Goal: Transaction & Acquisition: Purchase product/service

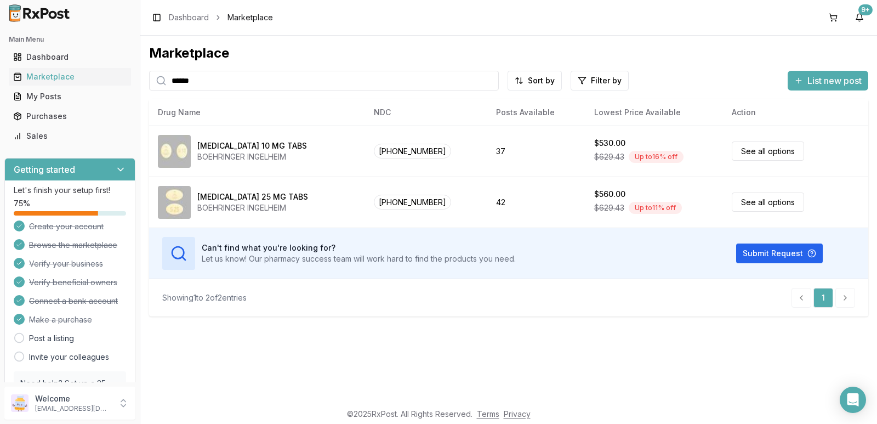
drag, startPoint x: 227, startPoint y: 84, endPoint x: 0, endPoint y: 122, distance: 230.6
click at [0, 117] on div "Main Menu Dashboard Marketplace My Posts Purchases Sales Getting started Let's …" at bounding box center [438, 212] width 877 height 424
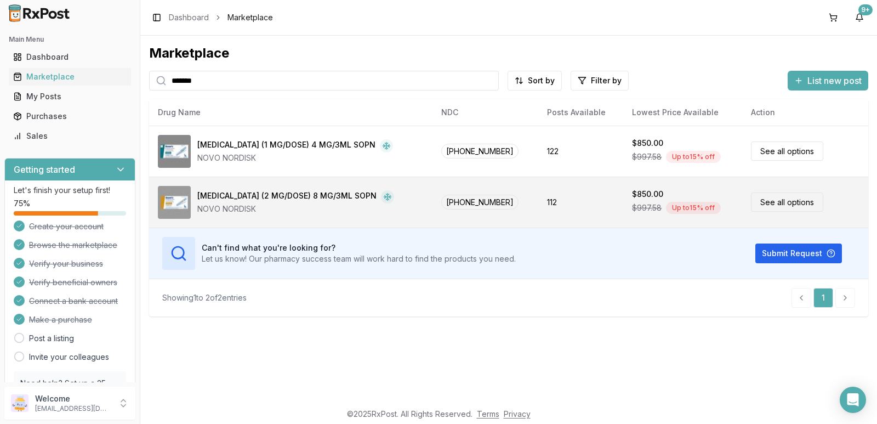
type input "*******"
click at [353, 207] on div "NOVO NORDISK" at bounding box center [295, 208] width 197 height 11
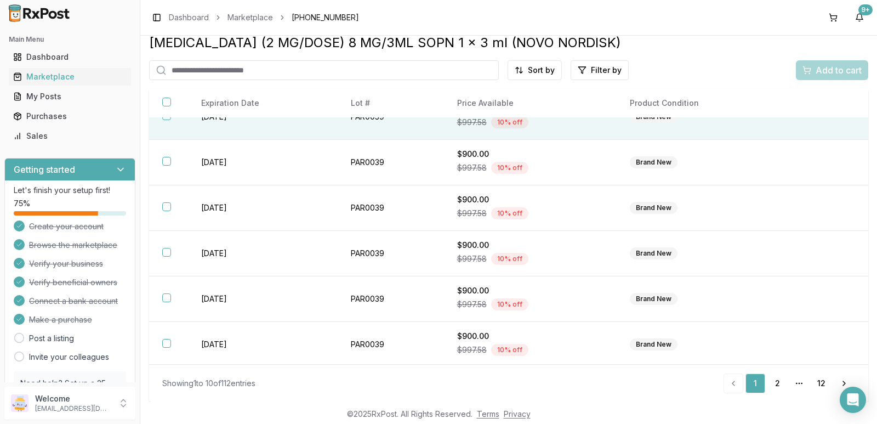
scroll to position [208, 0]
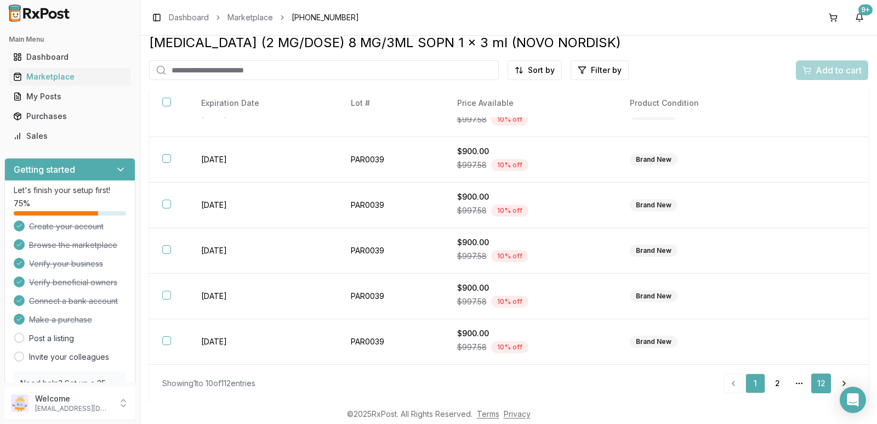
click at [820, 384] on link "12" at bounding box center [821, 383] width 20 height 20
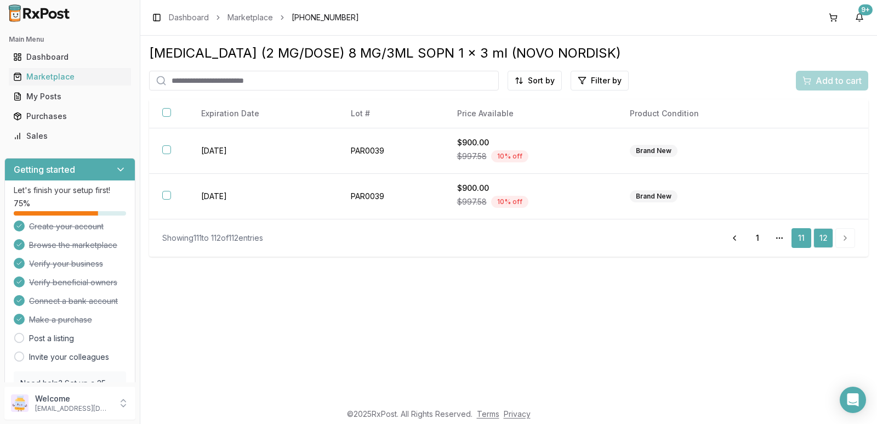
click at [802, 241] on link "11" at bounding box center [801, 238] width 20 height 20
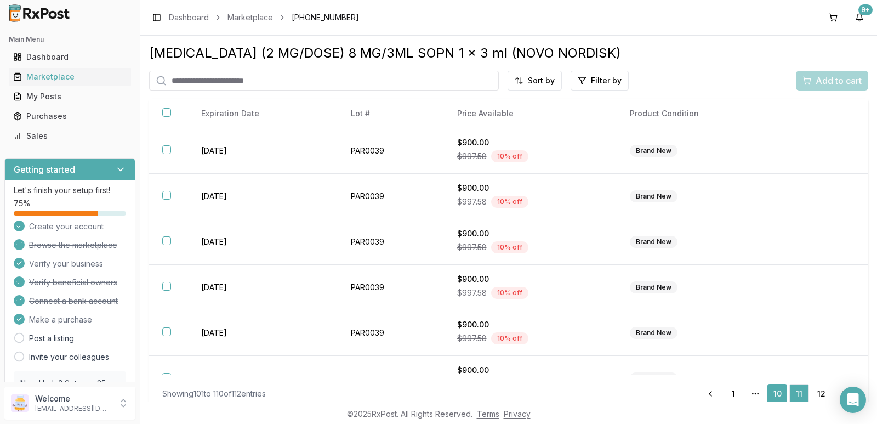
click at [774, 397] on link "10" at bounding box center [777, 394] width 20 height 20
click at [752, 395] on link "9" at bounding box center [755, 394] width 20 height 20
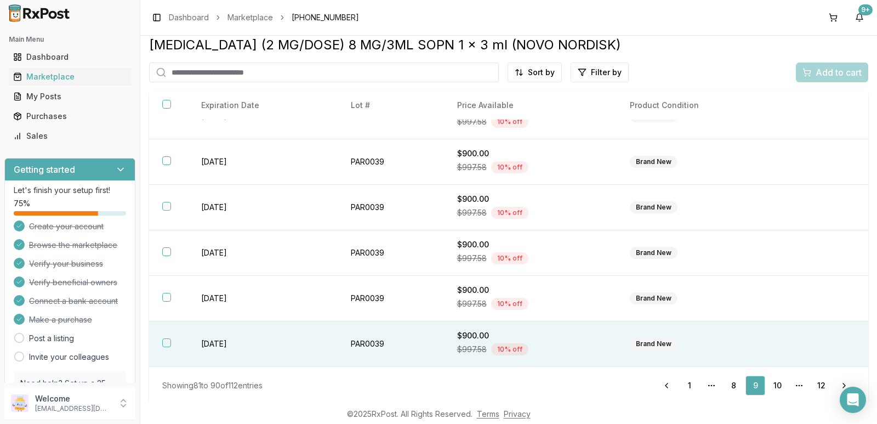
scroll to position [10, 0]
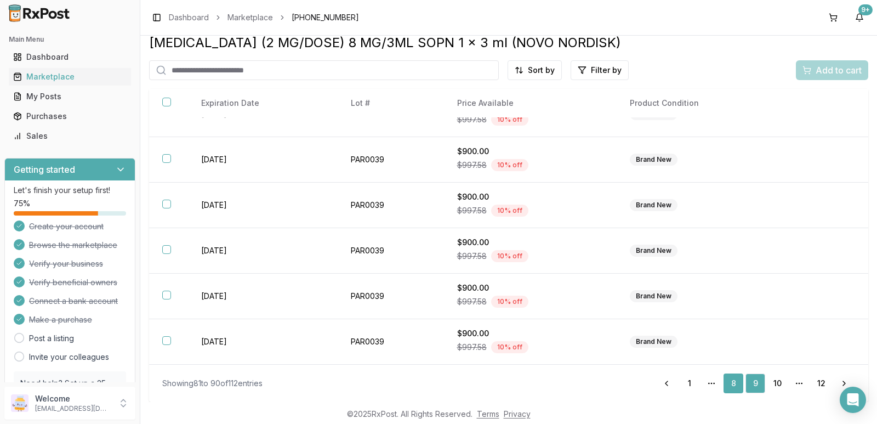
click at [731, 385] on link "8" at bounding box center [733, 383] width 20 height 20
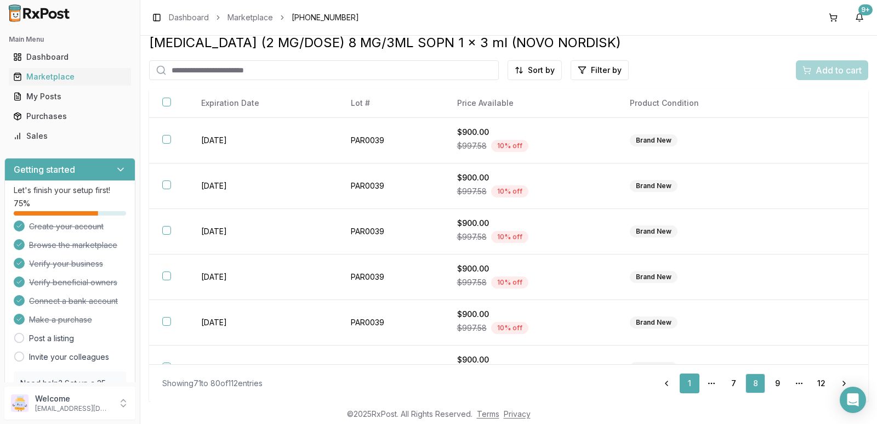
click at [686, 381] on link "1" at bounding box center [689, 383] width 20 height 20
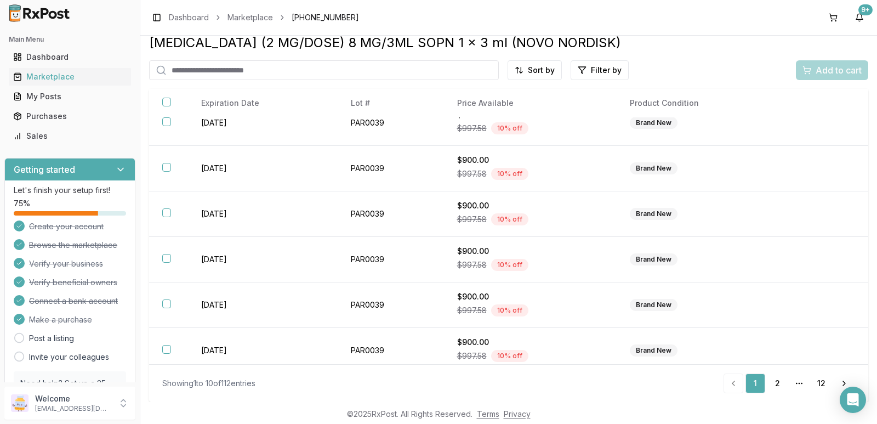
scroll to position [208, 0]
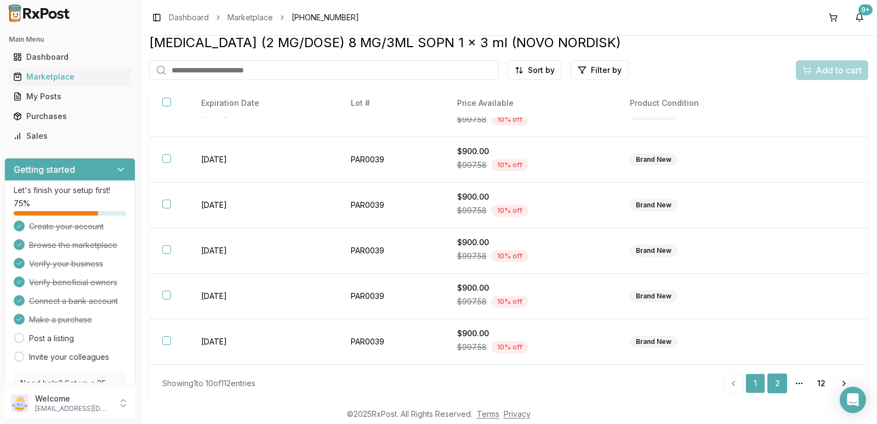
click at [775, 384] on link "2" at bounding box center [777, 383] width 20 height 20
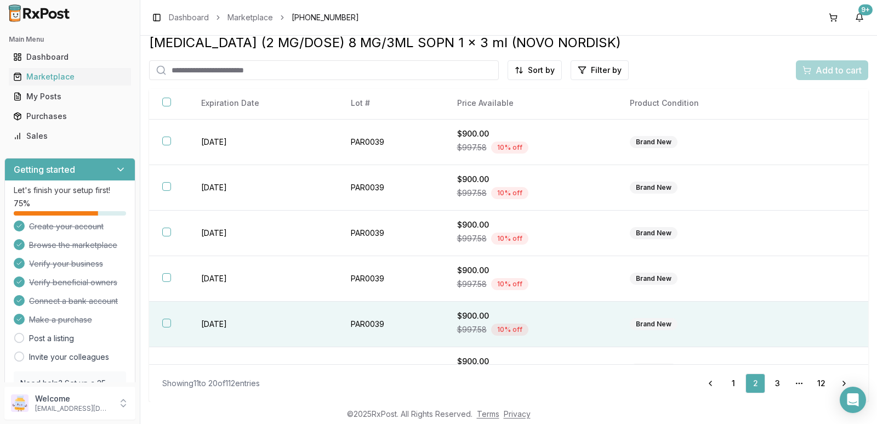
scroll to position [208, 0]
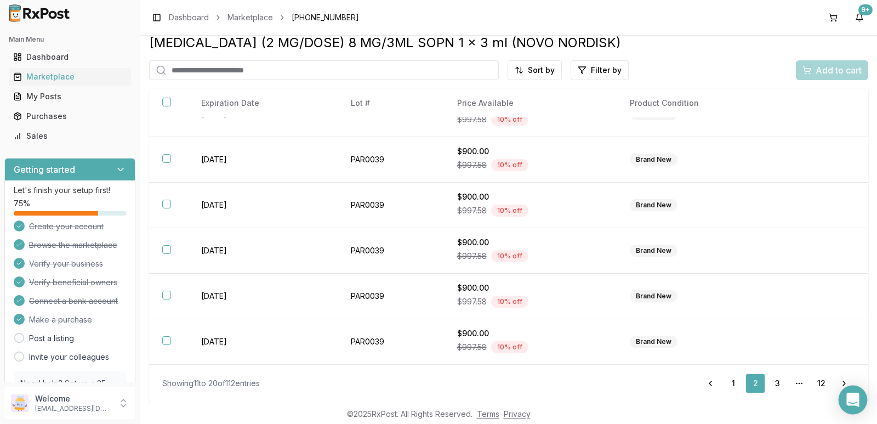
click at [864, 393] on body "Main Menu Dashboard Marketplace My Posts Purchases Sales Getting started Let's …" at bounding box center [438, 212] width 877 height 424
click at [846, 407] on div "Open Intercom Messenger" at bounding box center [852, 399] width 29 height 29
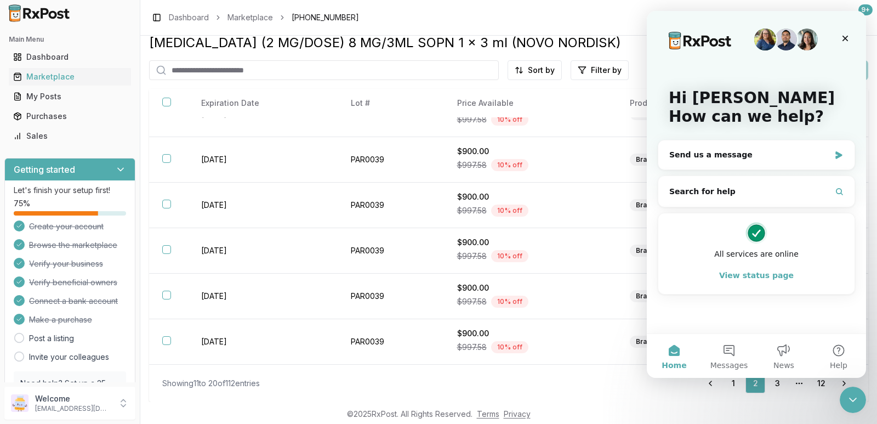
scroll to position [0, 0]
click at [719, 155] on div "Send us a message" at bounding box center [749, 155] width 161 height 12
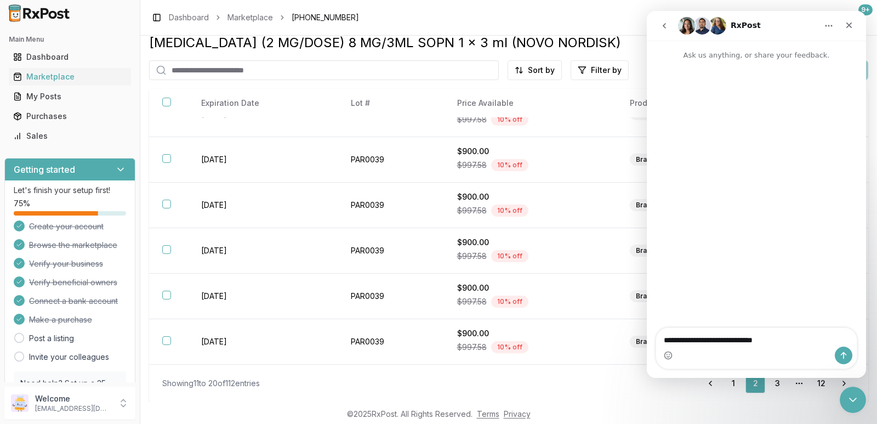
type textarea "**********"
click at [839, 351] on icon "Send a message…" at bounding box center [843, 355] width 9 height 9
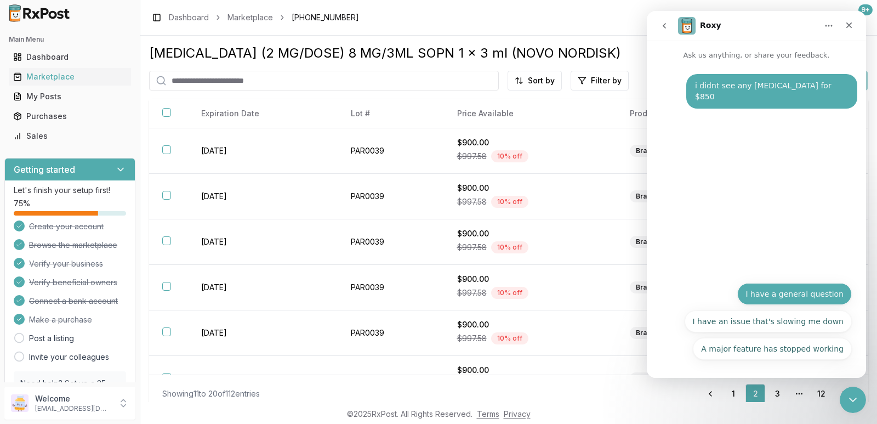
click at [820, 300] on button "I have a general question" at bounding box center [794, 294] width 115 height 22
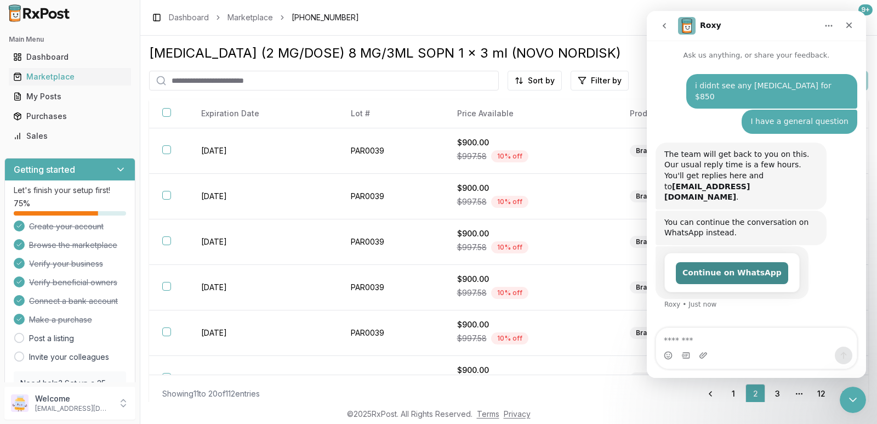
click at [712, 262] on button "Continue on WhatsApp" at bounding box center [732, 273] width 112 height 22
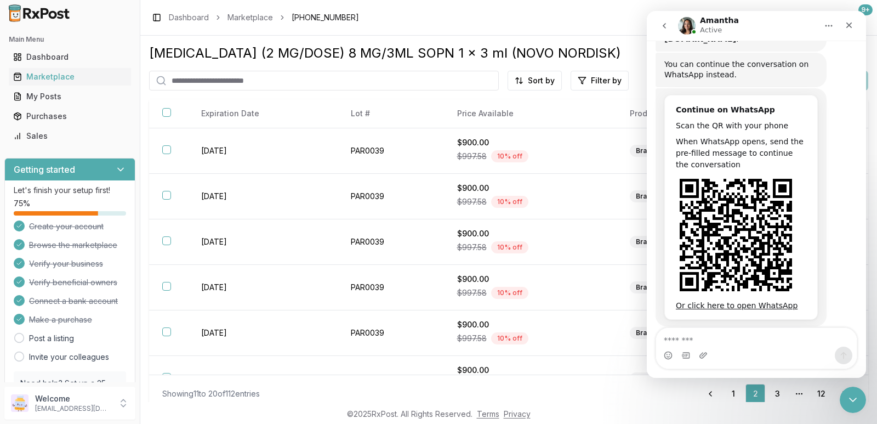
scroll to position [226, 0]
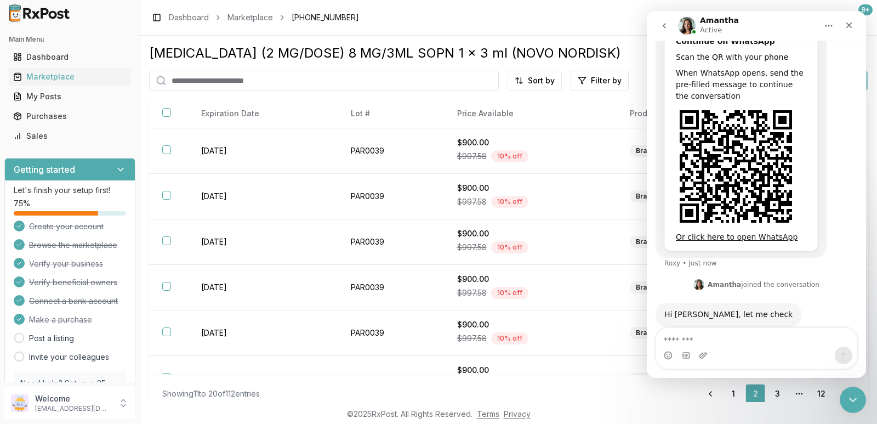
click at [218, 75] on input "search" at bounding box center [324, 81] width 350 height 20
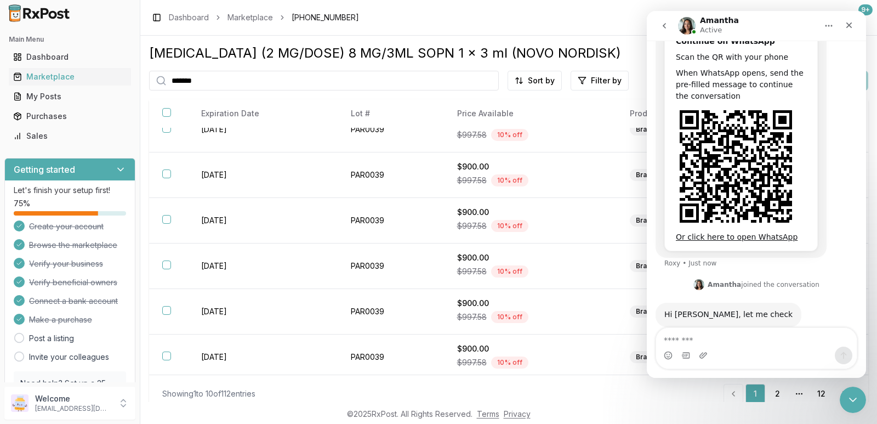
scroll to position [208, 0]
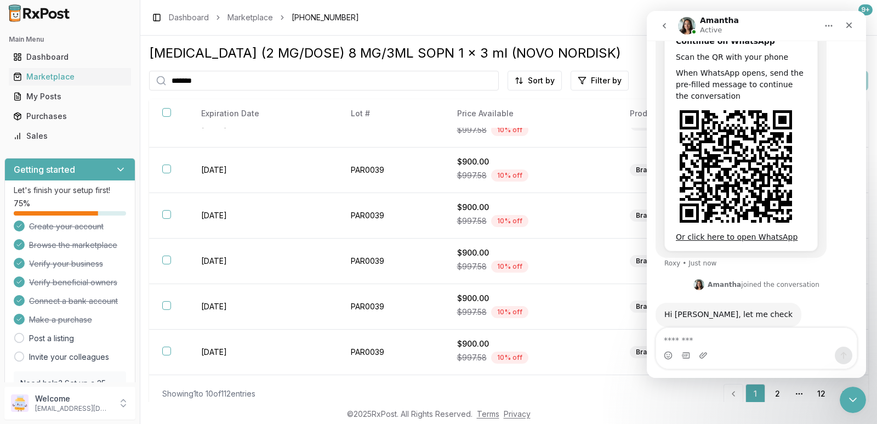
click at [320, 81] on input "*******" at bounding box center [324, 81] width 350 height 20
type input "*******"
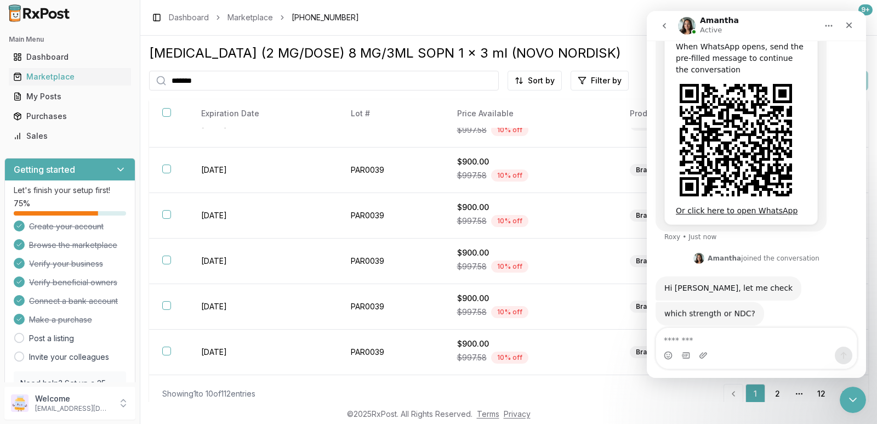
scroll to position [251, 0]
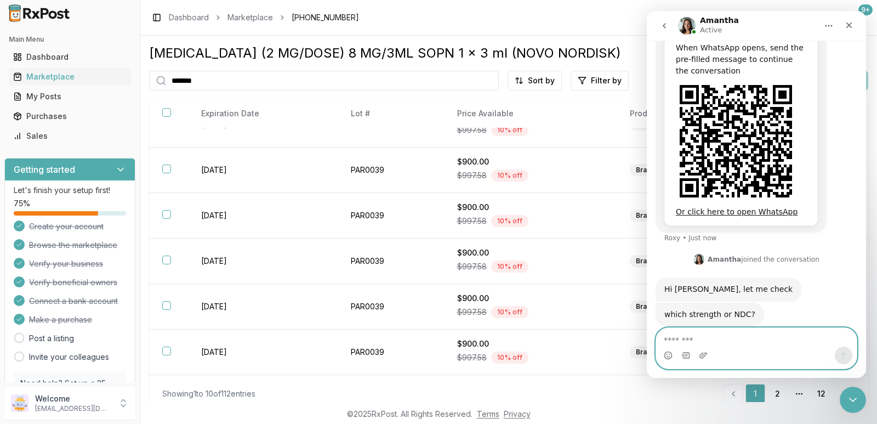
click at [737, 344] on textarea "Message…" at bounding box center [756, 337] width 201 height 19
type textarea "**********"
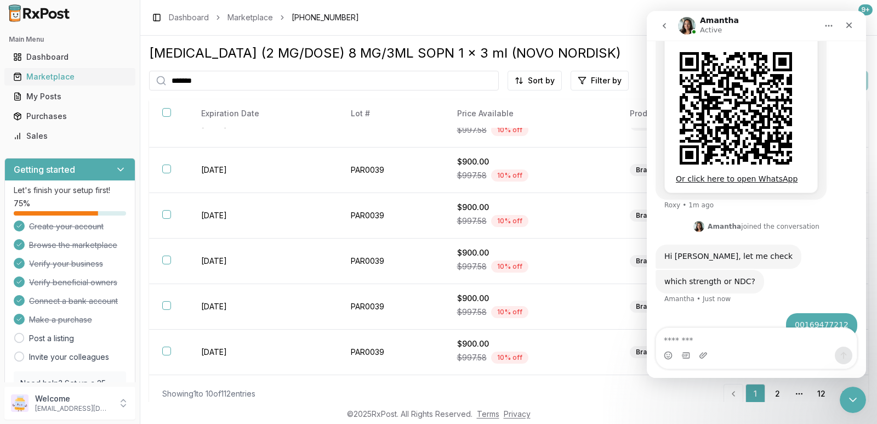
click at [66, 77] on div "Marketplace" at bounding box center [69, 76] width 113 height 11
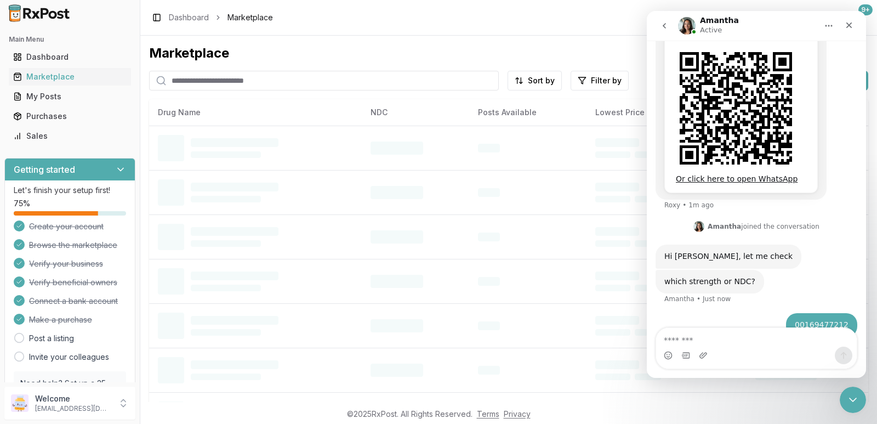
click at [175, 81] on input "search" at bounding box center [324, 81] width 350 height 20
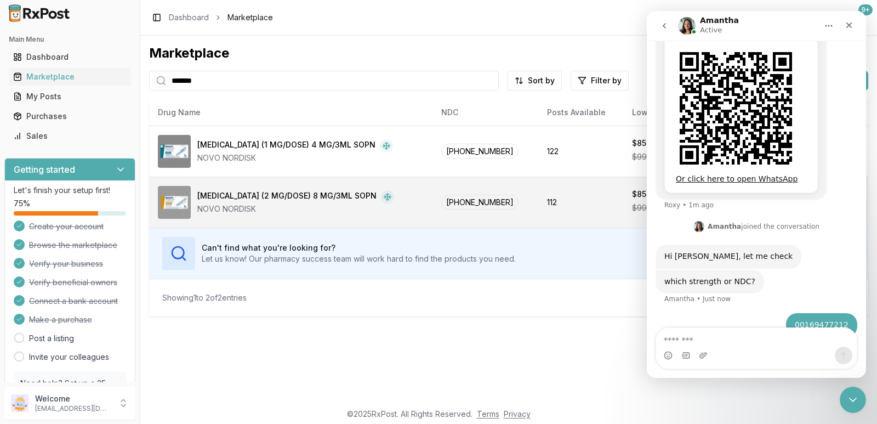
type input "*******"
click at [632, 194] on div "$850.00" at bounding box center [647, 193] width 31 height 11
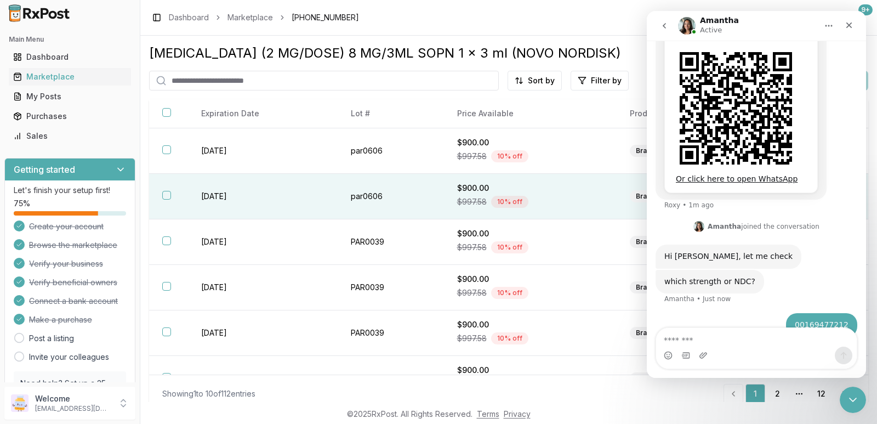
scroll to position [208, 0]
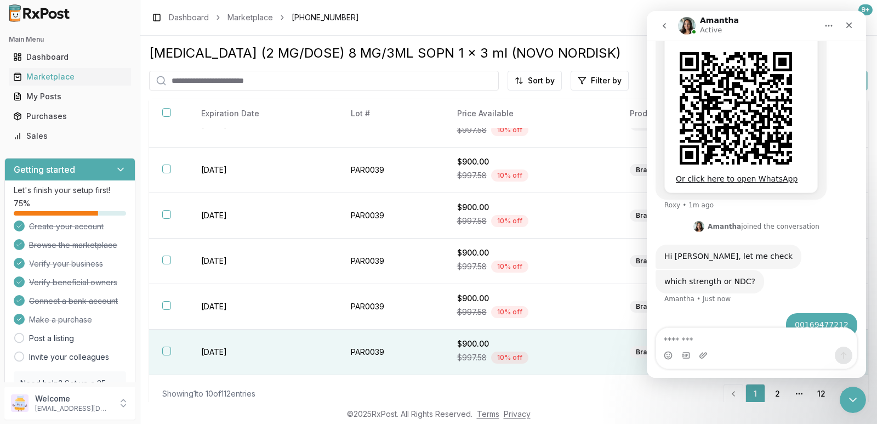
click at [552, 342] on div "$900.00" at bounding box center [530, 343] width 147 height 11
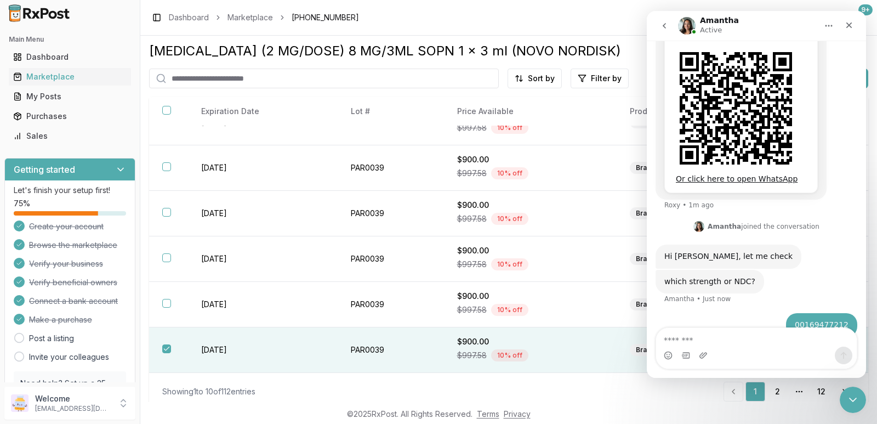
scroll to position [0, 0]
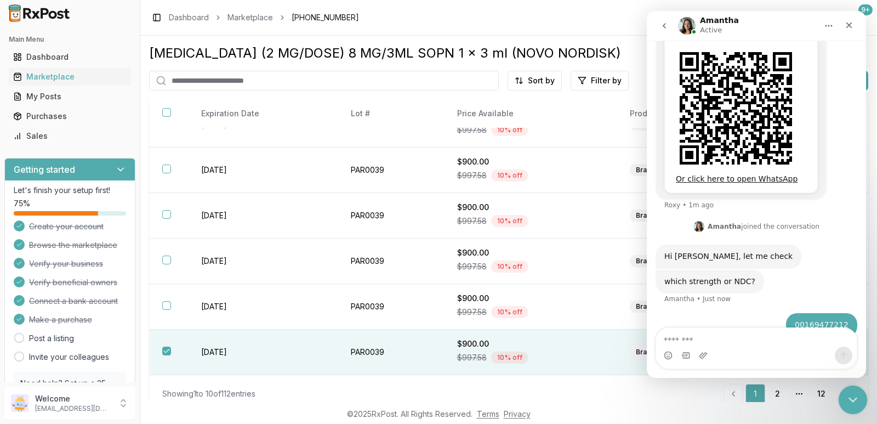
click at [849, 400] on icon "Close Intercom Messenger" at bounding box center [850, 397] width 13 height 13
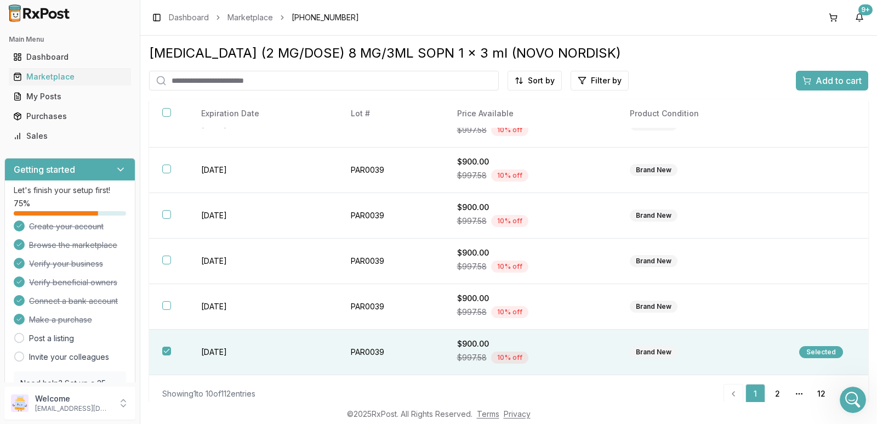
scroll to position [273, 0]
click at [816, 392] on link "12" at bounding box center [821, 394] width 20 height 20
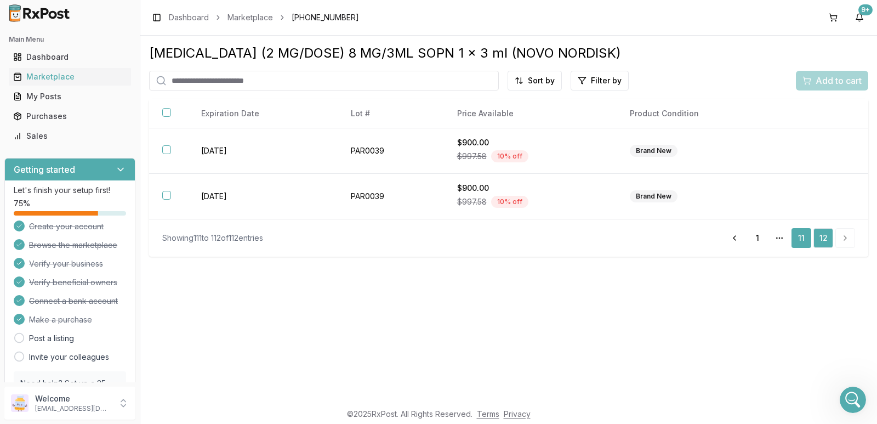
click at [800, 241] on link "11" at bounding box center [801, 238] width 20 height 20
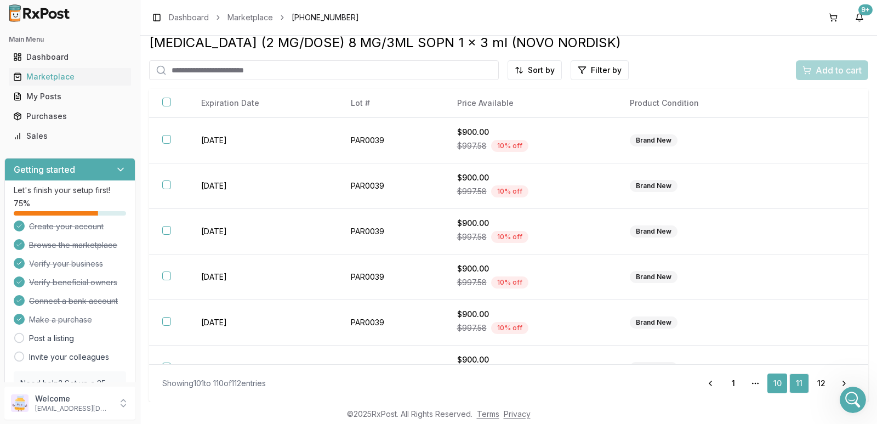
click at [770, 391] on link "10" at bounding box center [777, 383] width 20 height 20
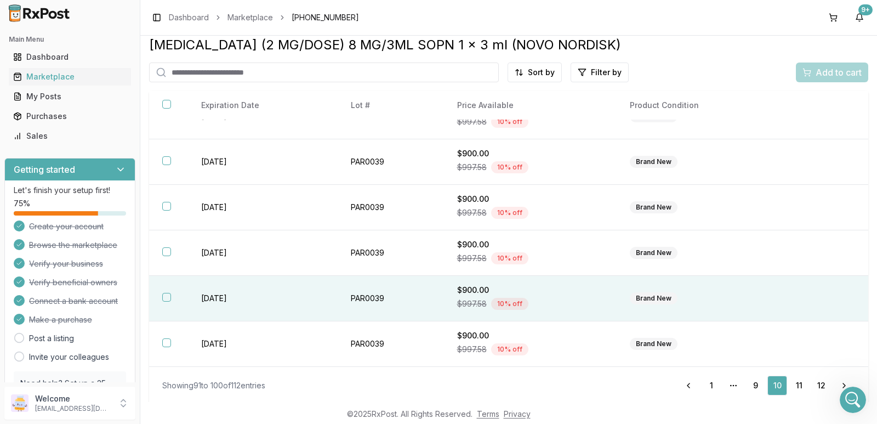
scroll to position [10, 0]
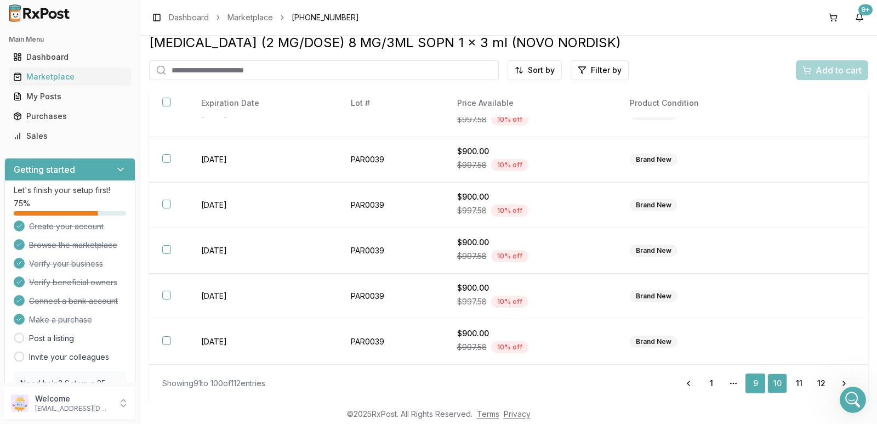
click at [757, 384] on link "9" at bounding box center [755, 383] width 20 height 20
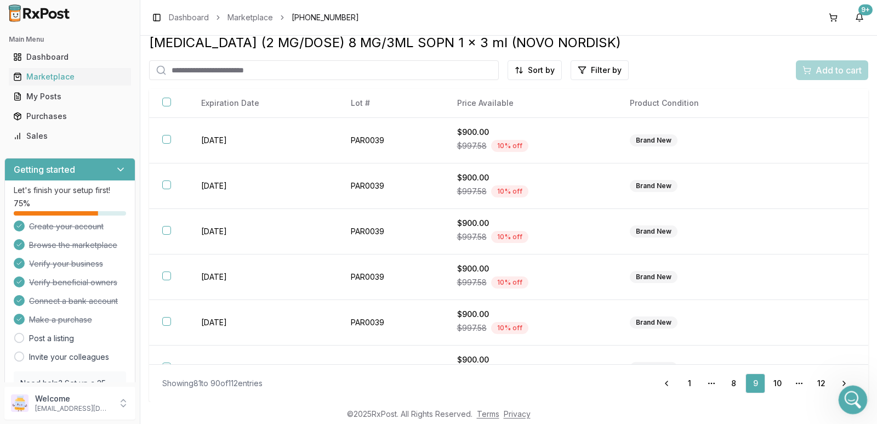
click at [853, 394] on icon "Open Intercom Messenger" at bounding box center [851, 398] width 18 height 18
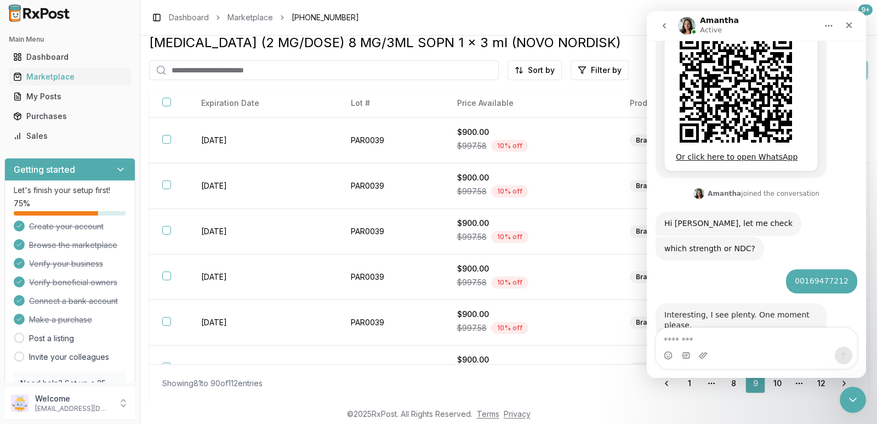
scroll to position [306, 0]
type textarea "**********"
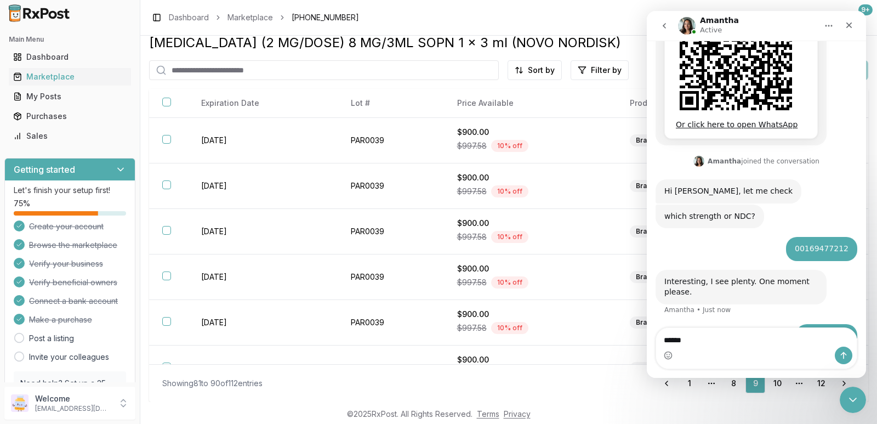
type textarea "*******"
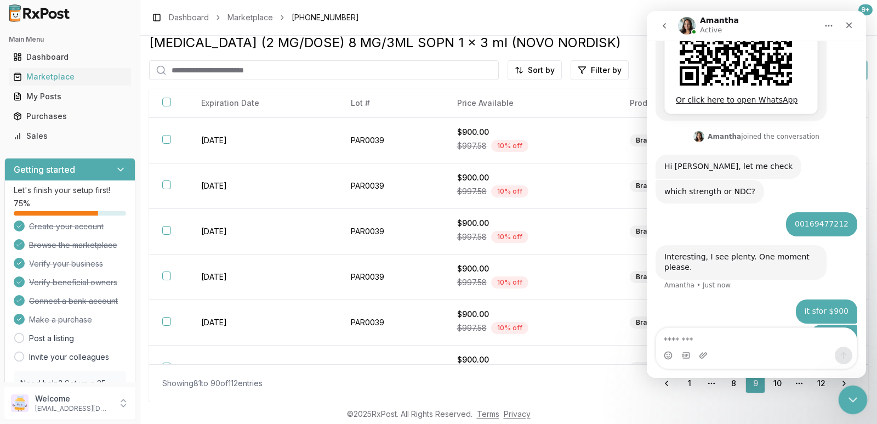
click at [856, 406] on div "Close Intercom Messenger" at bounding box center [851, 398] width 26 height 26
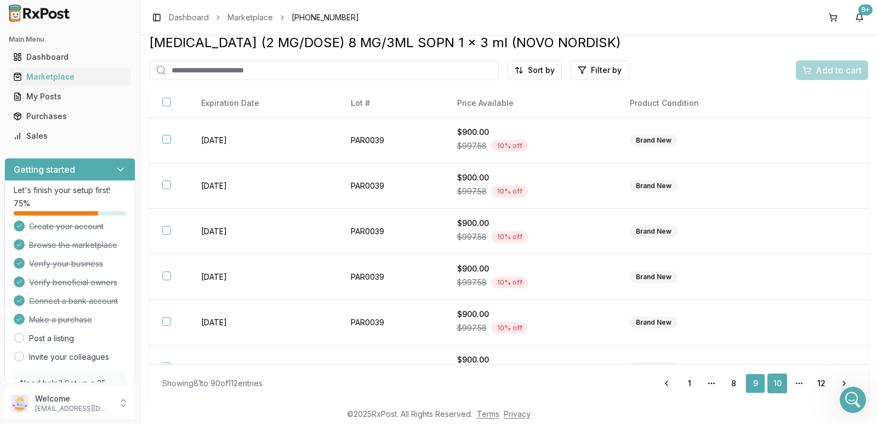
click at [769, 385] on link "10" at bounding box center [777, 383] width 20 height 20
click at [56, 75] on div "Marketplace" at bounding box center [69, 76] width 113 height 11
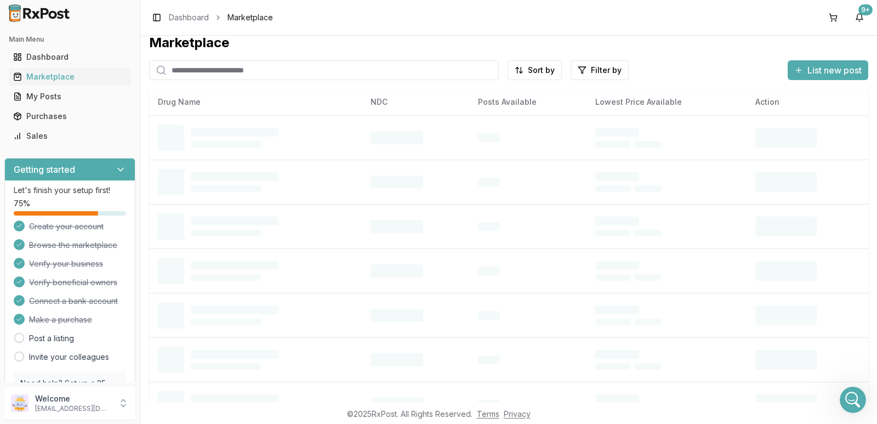
click at [173, 72] on input "search" at bounding box center [324, 70] width 350 height 20
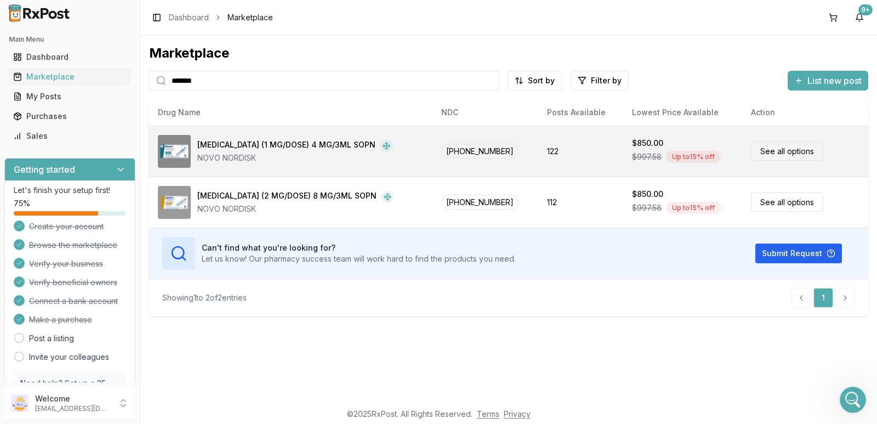
type input "*******"
click at [247, 150] on div "[MEDICAL_DATA] (1 MG/DOSE) 4 MG/3ML SOPN" at bounding box center [286, 145] width 178 height 13
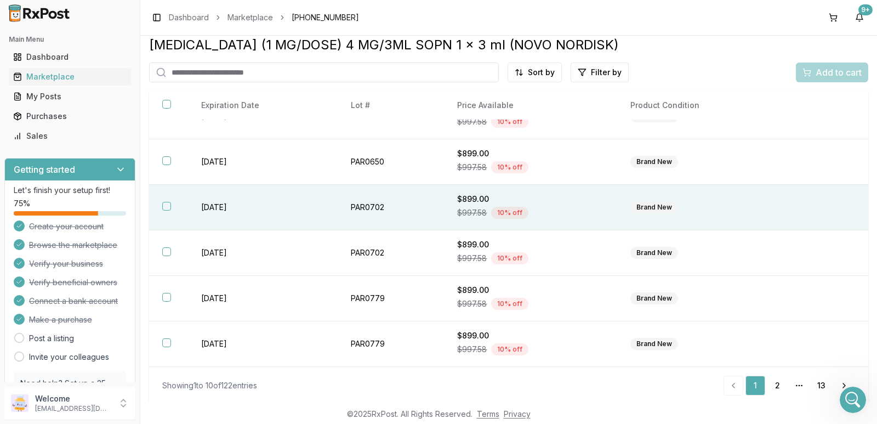
scroll to position [10, 0]
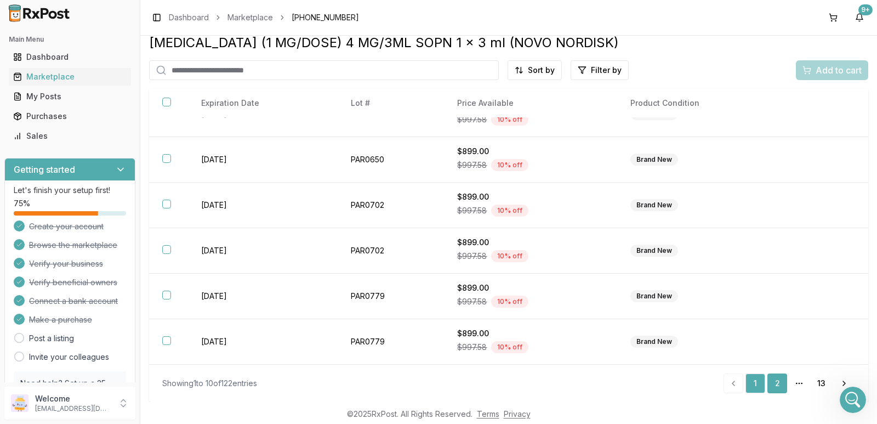
click at [778, 381] on link "2" at bounding box center [777, 383] width 20 height 20
click at [819, 380] on link "13" at bounding box center [821, 383] width 20 height 20
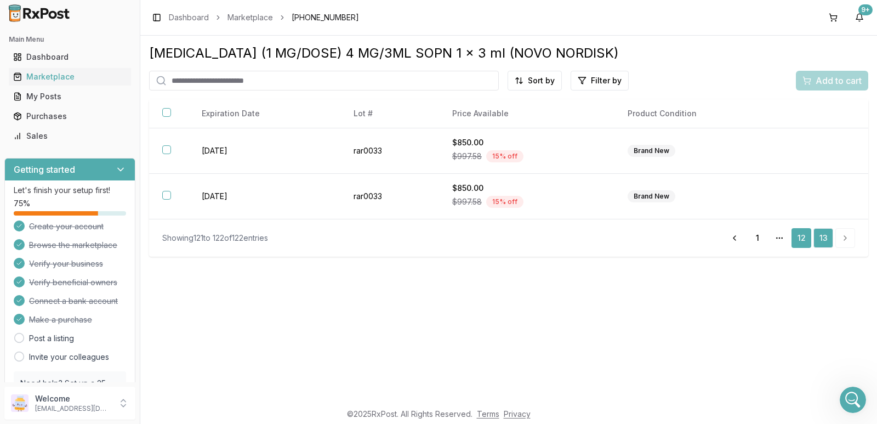
click at [806, 233] on link "12" at bounding box center [801, 238] width 20 height 20
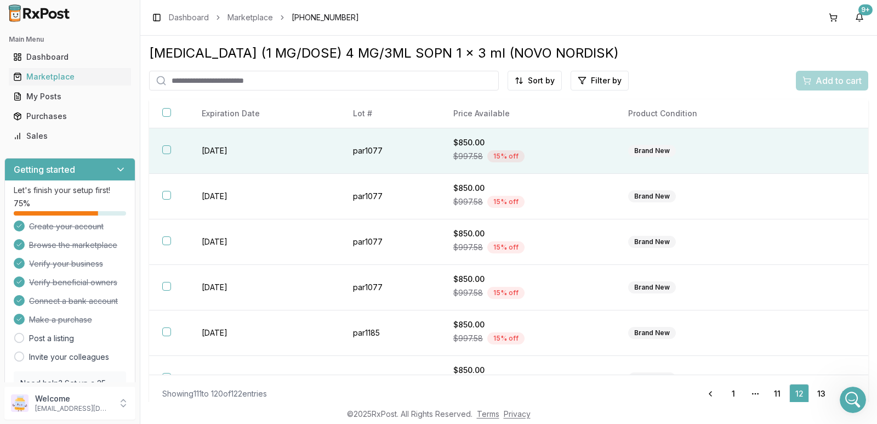
click at [162, 150] on th at bounding box center [168, 150] width 39 height 45
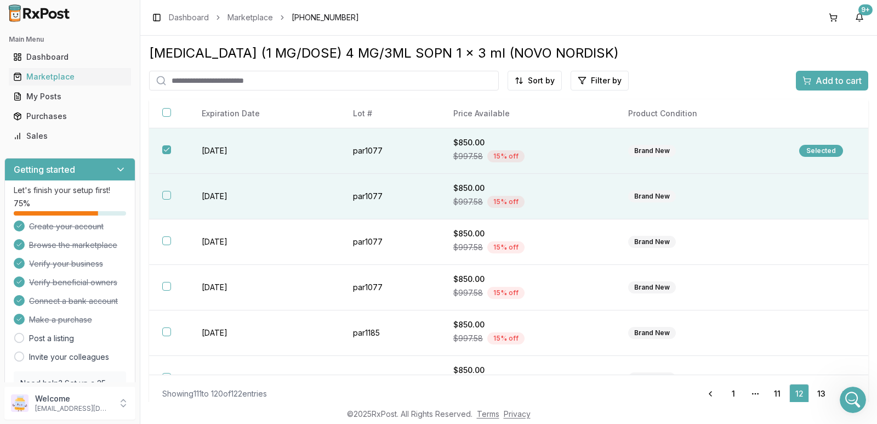
drag, startPoint x: 165, startPoint y: 190, endPoint x: 168, endPoint y: 205, distance: 15.0
click at [168, 194] on th at bounding box center [168, 196] width 39 height 45
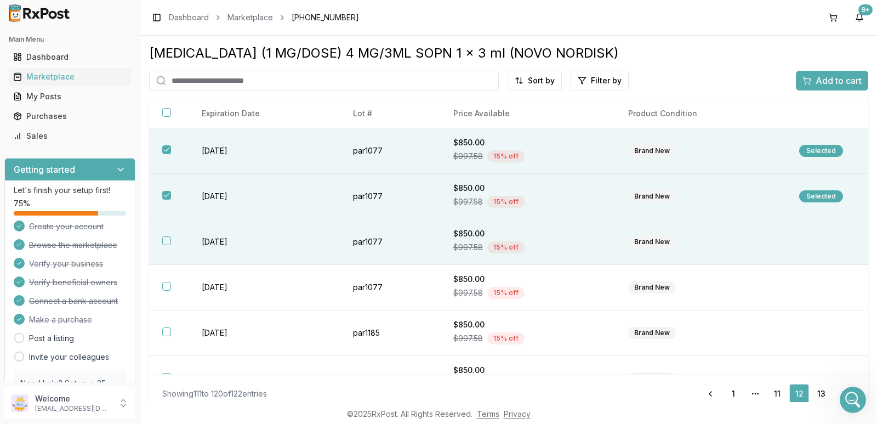
click at [163, 243] on button "button" at bounding box center [166, 240] width 9 height 9
click at [831, 76] on span "Add to cart" at bounding box center [838, 80] width 46 height 13
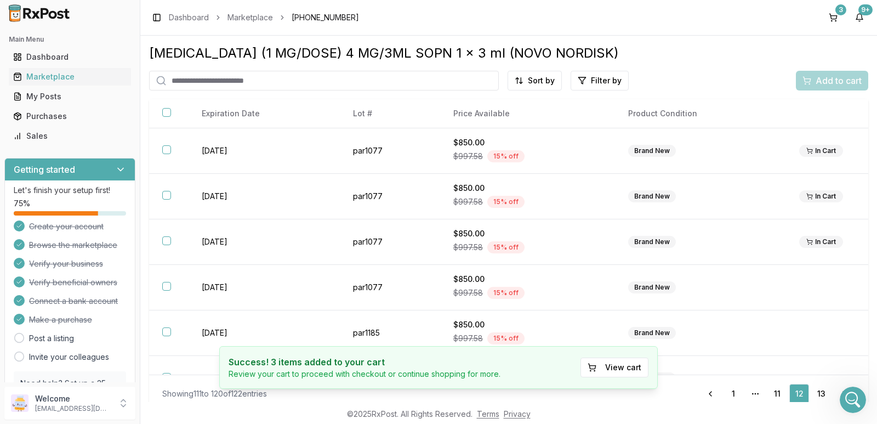
click at [247, 78] on input "search" at bounding box center [324, 81] width 350 height 20
click at [75, 77] on div "Marketplace" at bounding box center [69, 76] width 113 height 11
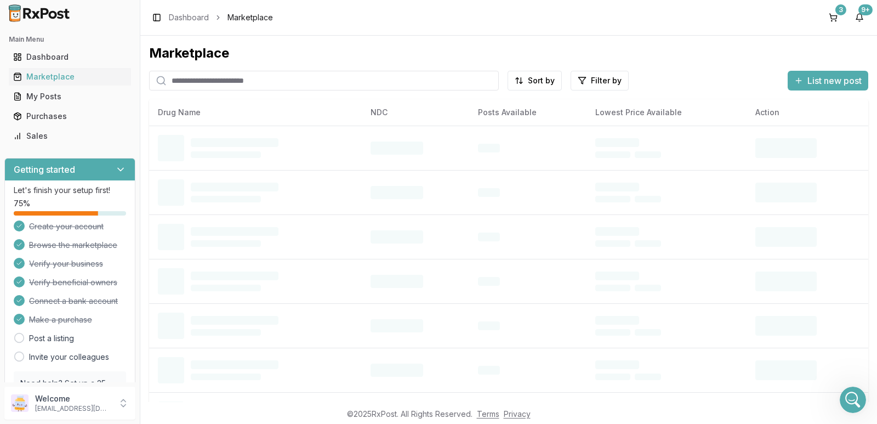
click at [176, 79] on input "search" at bounding box center [324, 81] width 350 height 20
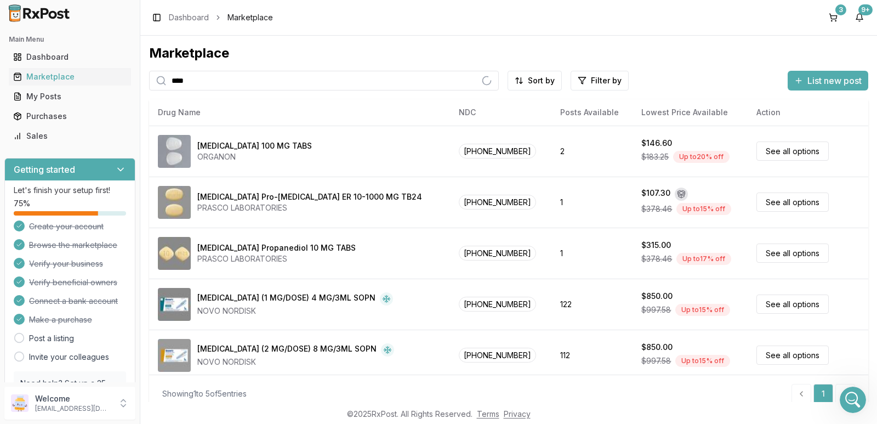
scroll to position [405, 0]
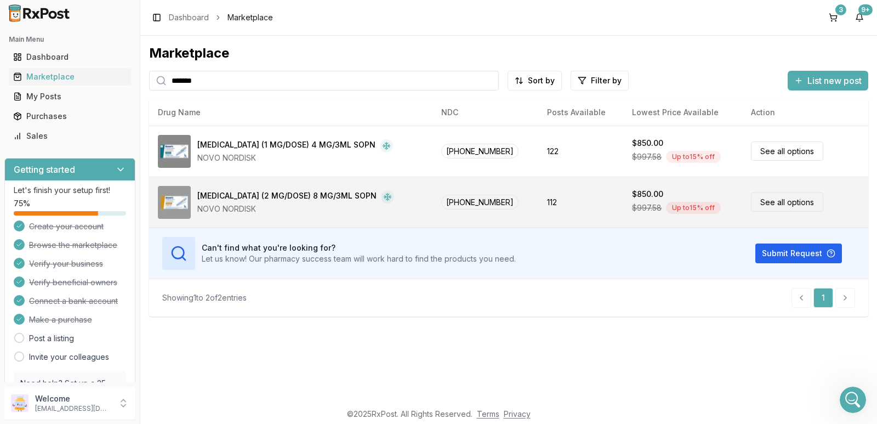
type input "*******"
click at [638, 197] on div "$850.00" at bounding box center [647, 193] width 31 height 11
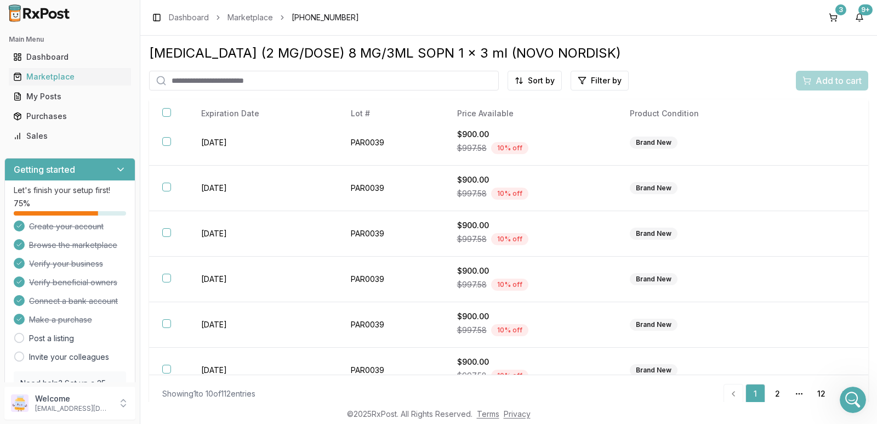
scroll to position [208, 0]
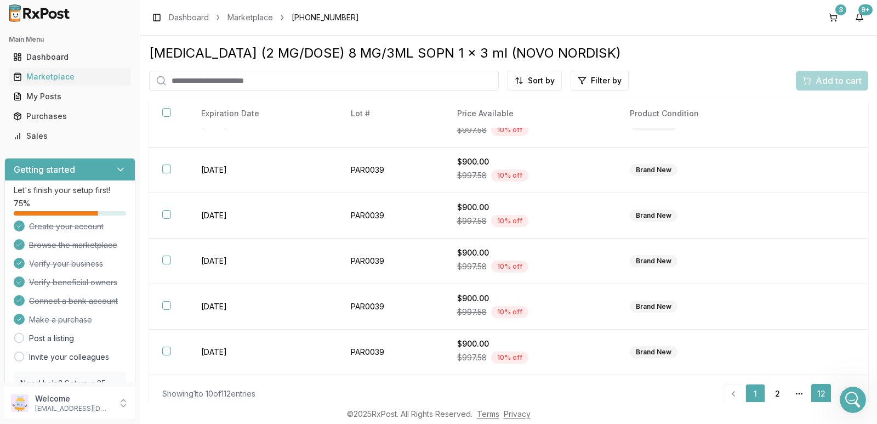
click at [811, 390] on link "12" at bounding box center [821, 394] width 20 height 20
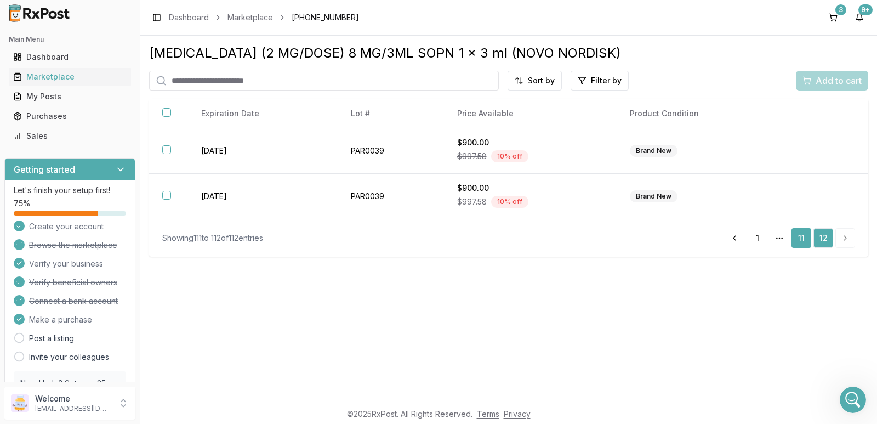
scroll to position [363, 0]
click at [756, 242] on link "1" at bounding box center [757, 238] width 20 height 20
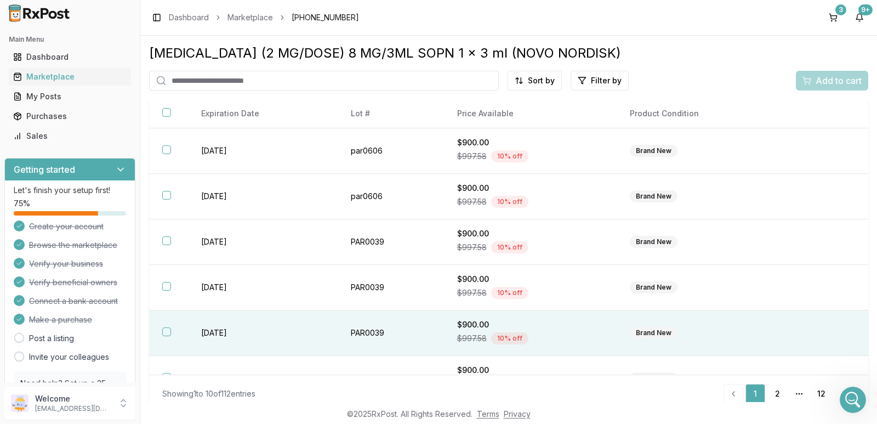
scroll to position [405, 0]
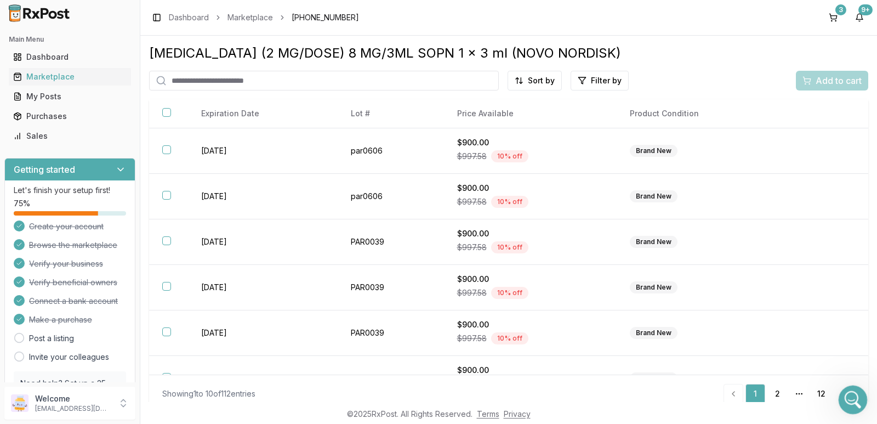
click at [846, 403] on icon "Open Intercom Messenger" at bounding box center [851, 398] width 18 height 18
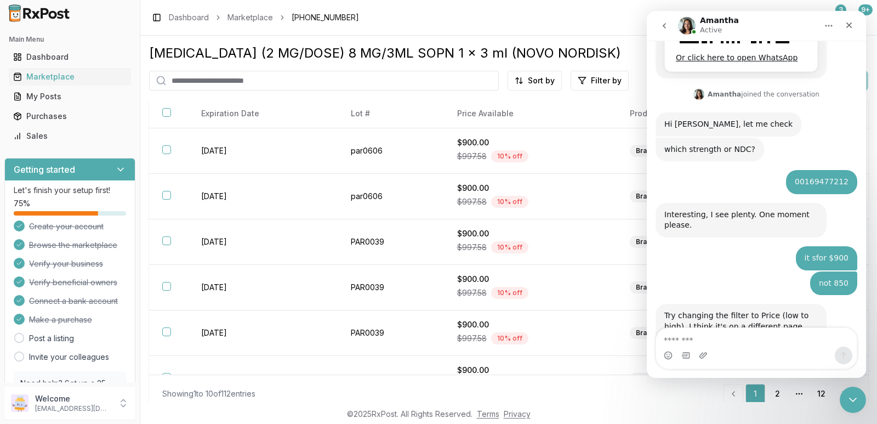
scroll to position [425, 0]
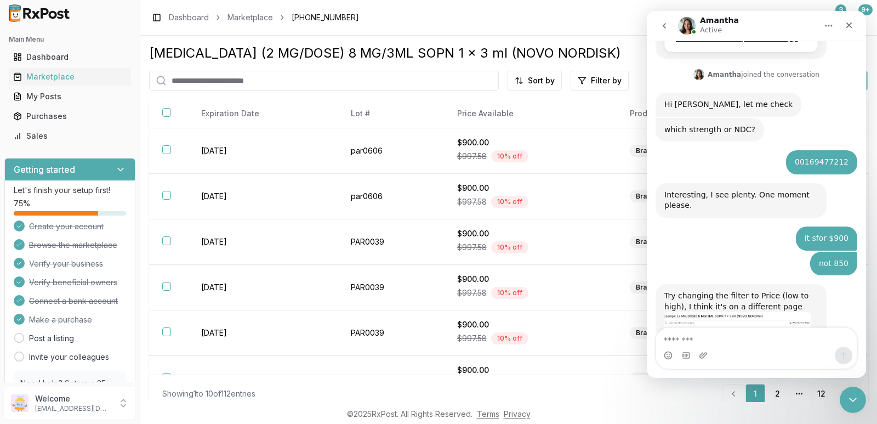
click at [610, 398] on div "Showing 1 to 10 of 112 entries 1 2 More pages 12 Next" at bounding box center [508, 394] width 693 height 20
click at [604, 82] on html "Main Menu Dashboard Marketplace My Posts Purchases Sales Getting started Let's …" at bounding box center [438, 212] width 877 height 424
click at [548, 184] on html "Main Menu Dashboard Marketplace My Posts Purchases Sales Getting started Let's …" at bounding box center [438, 212] width 877 height 424
click at [843, 397] on div "Close Intercom Messenger" at bounding box center [851, 398] width 26 height 26
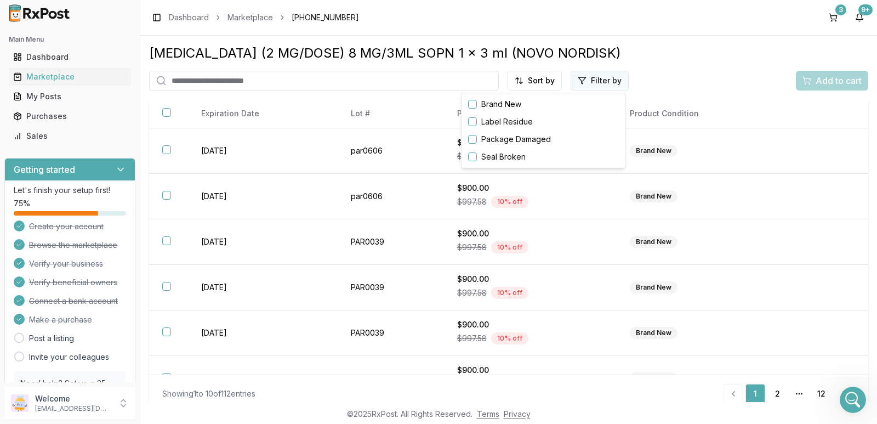
click at [617, 79] on html "Main Menu Dashboard Marketplace My Posts Purchases Sales Getting started Let's …" at bounding box center [438, 212] width 877 height 424
click at [519, 152] on label "Seal Broken" at bounding box center [503, 156] width 44 height 11
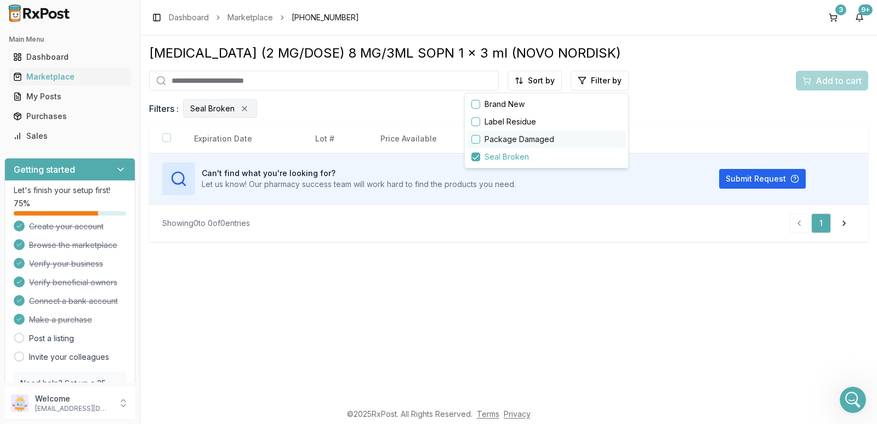
click at [528, 133] on div "Package Damaged" at bounding box center [546, 139] width 159 height 18
click at [527, 146] on div "Package Damaged" at bounding box center [546, 139] width 159 height 18
click at [529, 141] on label "Package Damaged" at bounding box center [519, 139] width 70 height 11
click at [803, 121] on html "Main Menu Dashboard Marketplace My Posts Purchases Sales Getting started Let's …" at bounding box center [438, 212] width 877 height 424
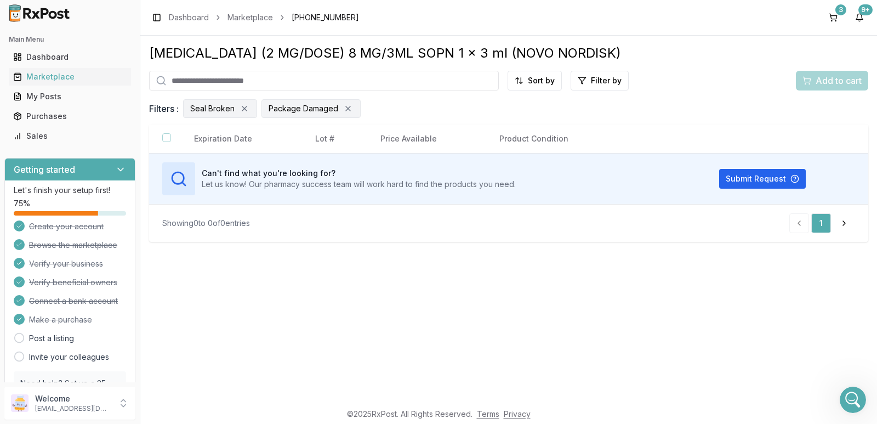
click at [383, 84] on input "search" at bounding box center [324, 81] width 350 height 20
click at [67, 81] on div "Marketplace" at bounding box center [69, 76] width 113 height 11
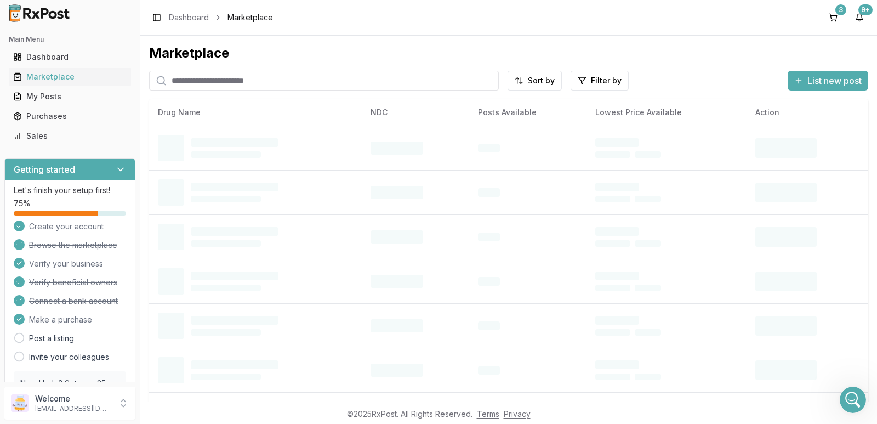
click at [232, 84] on input "search" at bounding box center [324, 81] width 350 height 20
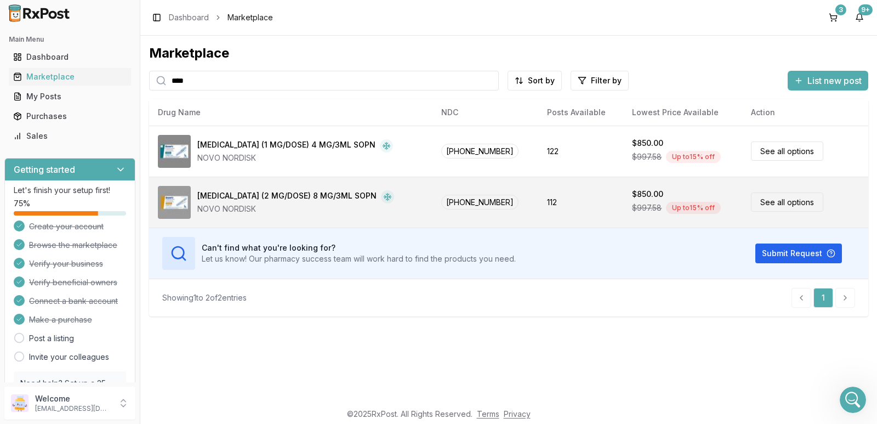
type input "****"
click at [780, 205] on link "See all options" at bounding box center [787, 201] width 72 height 19
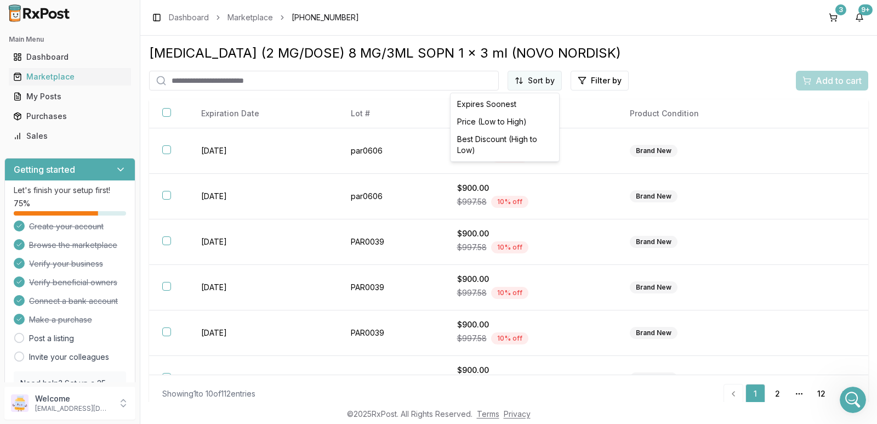
click at [541, 76] on html "Main Menu Dashboard Marketplace My Posts Purchases Sales Getting started Let's …" at bounding box center [438, 212] width 877 height 424
click at [488, 125] on div "Price (Low to High)" at bounding box center [505, 122] width 104 height 18
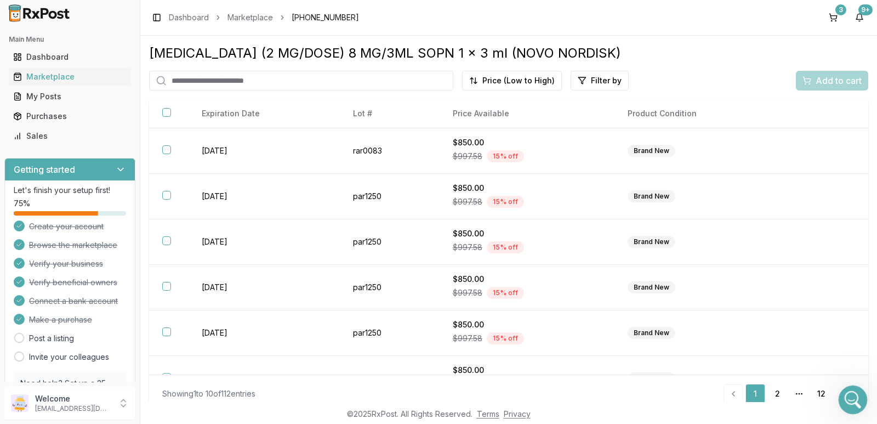
click at [852, 399] on icon "Open Intercom Messenger" at bounding box center [851, 397] width 8 height 9
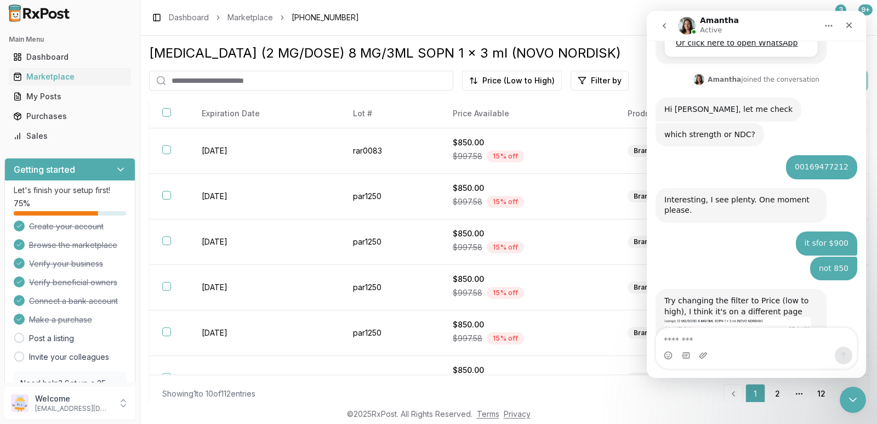
scroll to position [425, 0]
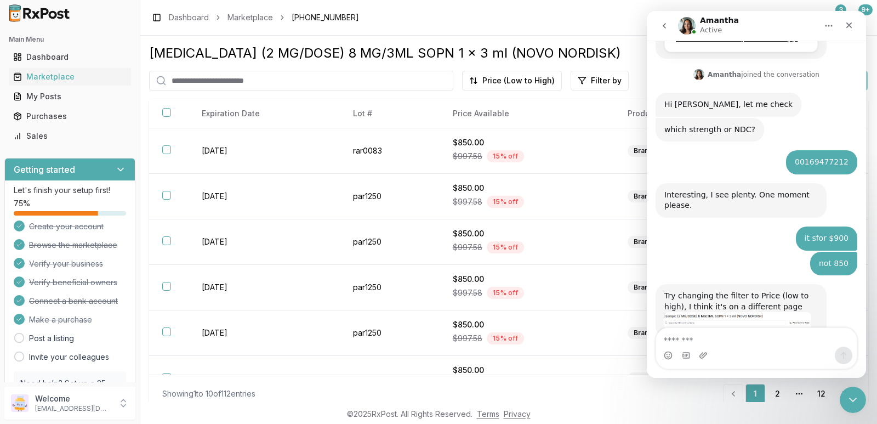
click at [718, 337] on textarea "Message…" at bounding box center [756, 337] width 201 height 19
type textarea "**********"
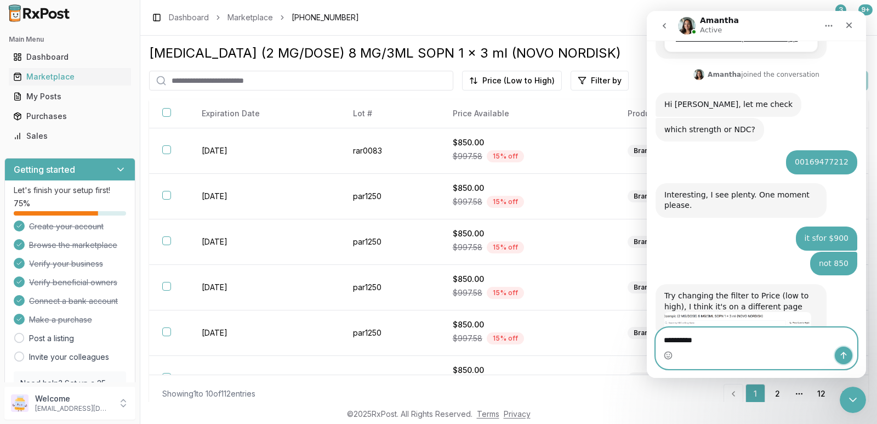
click at [845, 353] on icon "Send a message…" at bounding box center [843, 355] width 6 height 7
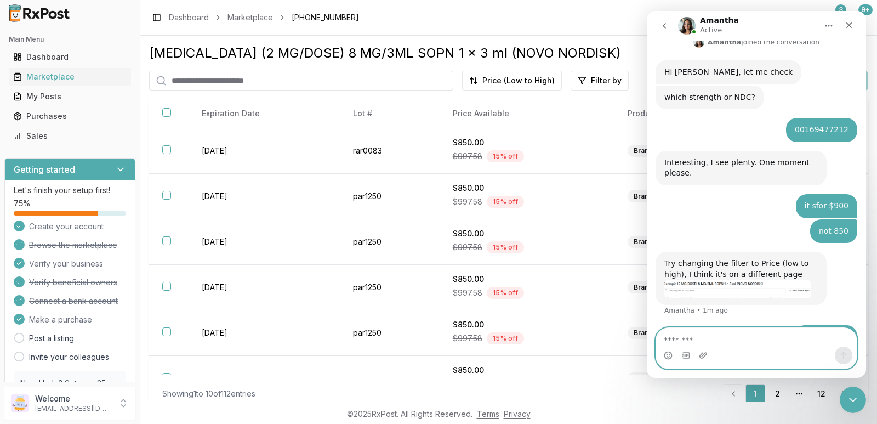
scroll to position [458, 0]
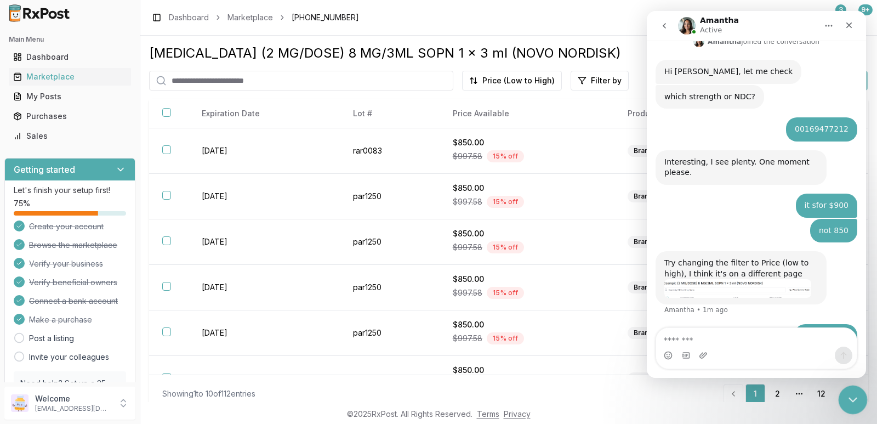
click at [863, 392] on div "Close Intercom Messenger" at bounding box center [851, 398] width 26 height 26
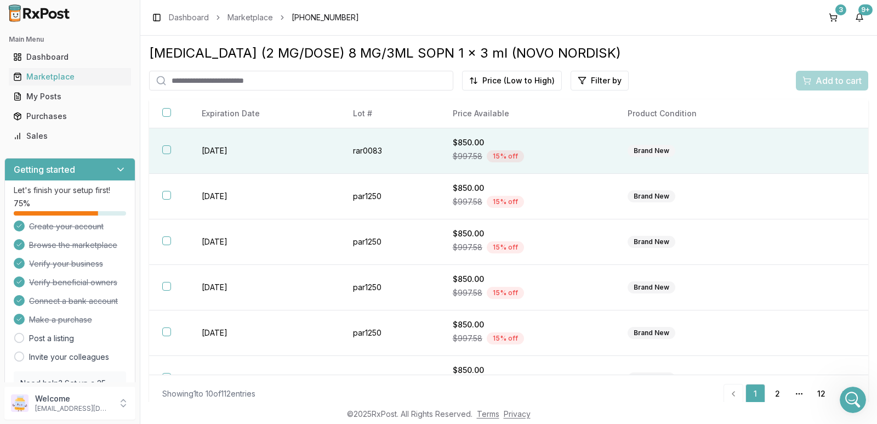
click at [169, 150] on button "button" at bounding box center [166, 149] width 9 height 9
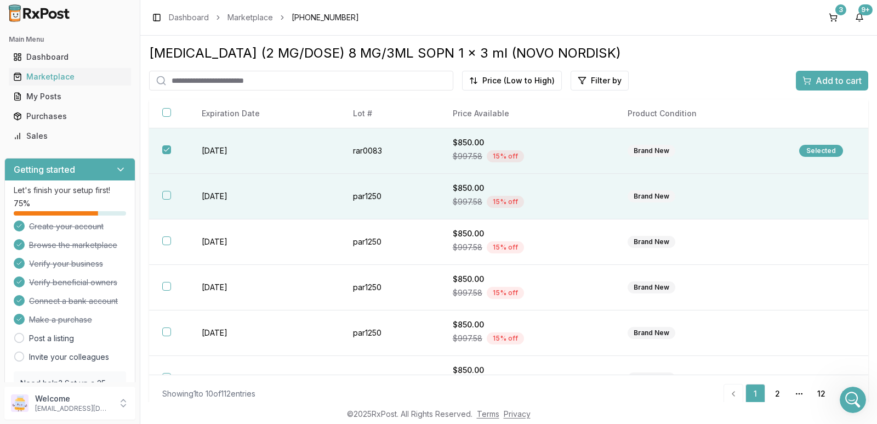
click at [164, 202] on th at bounding box center [168, 196] width 39 height 45
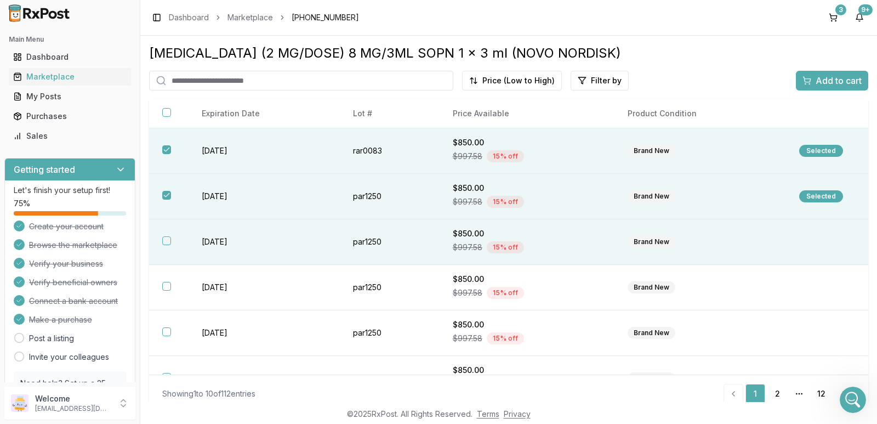
click at [163, 243] on button "button" at bounding box center [166, 240] width 9 height 9
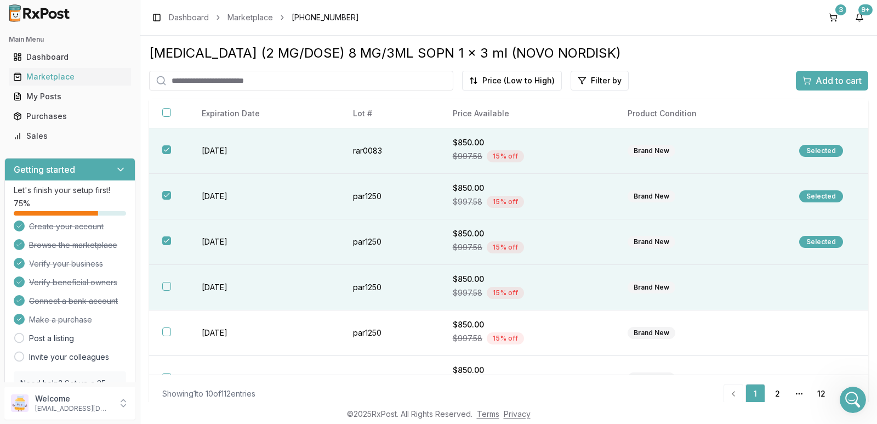
click at [167, 283] on button "button" at bounding box center [166, 286] width 9 height 9
click at [826, 75] on span "Add to cart" at bounding box center [838, 80] width 46 height 13
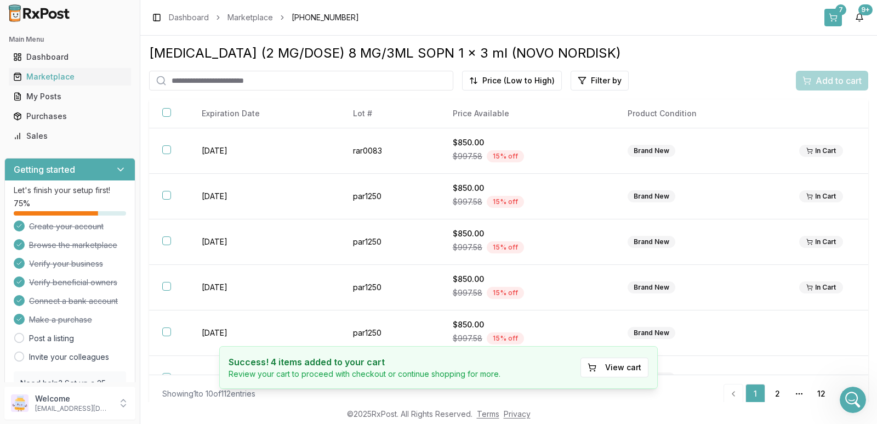
click at [838, 16] on button "7" at bounding box center [833, 18] width 18 height 18
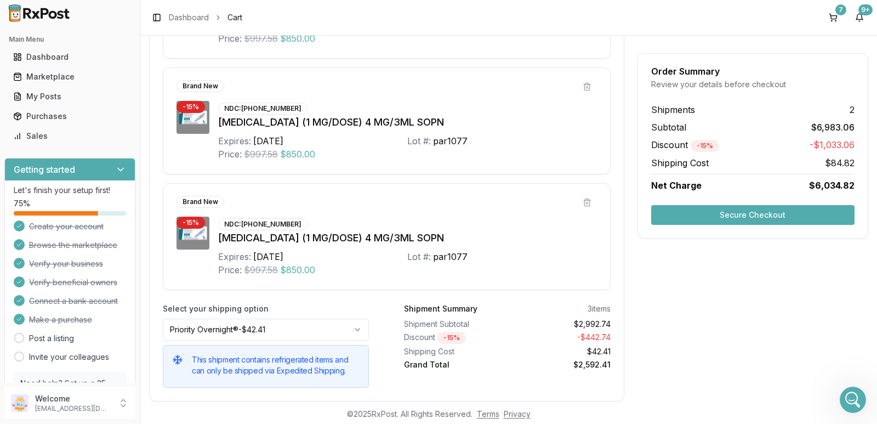
scroll to position [274, 0]
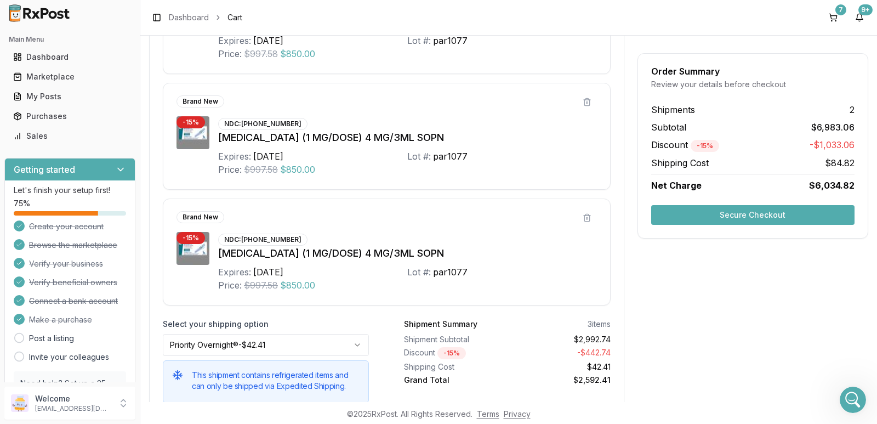
click at [764, 215] on button "Secure Checkout" at bounding box center [752, 215] width 203 height 20
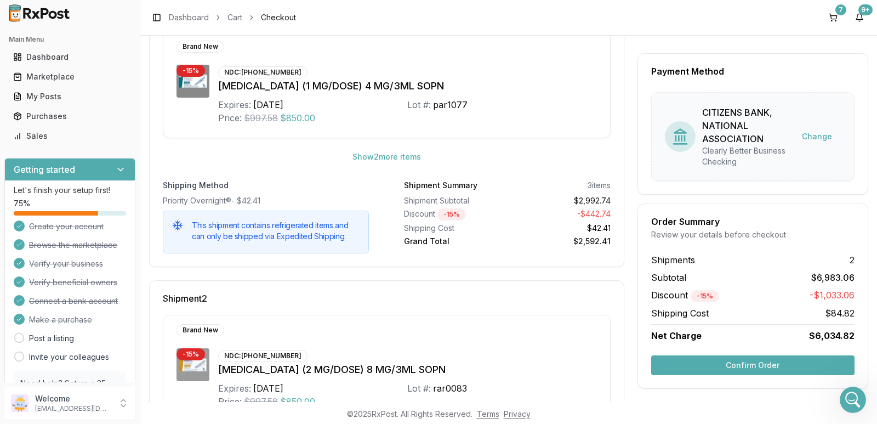
scroll to position [164, 0]
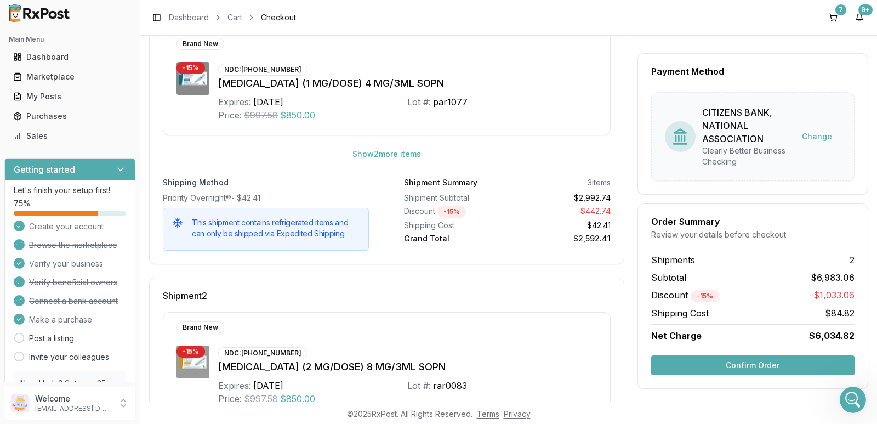
click at [734, 369] on button "Confirm Order" at bounding box center [752, 365] width 203 height 20
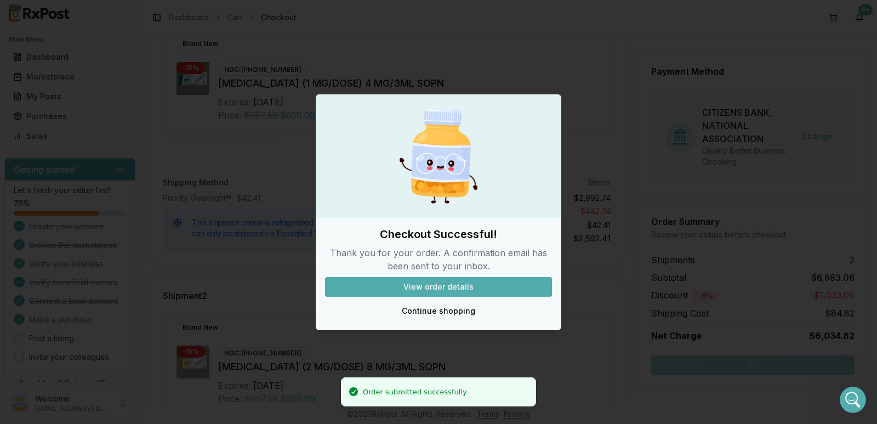
click at [464, 287] on button "View order details" at bounding box center [438, 287] width 227 height 20
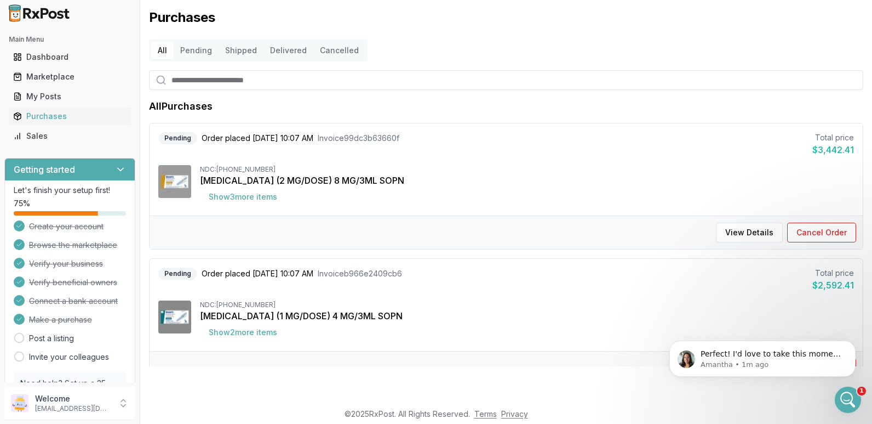
scroll to position [534, 0]
click at [857, 403] on div "Open Intercom Messenger" at bounding box center [846, 398] width 36 height 36
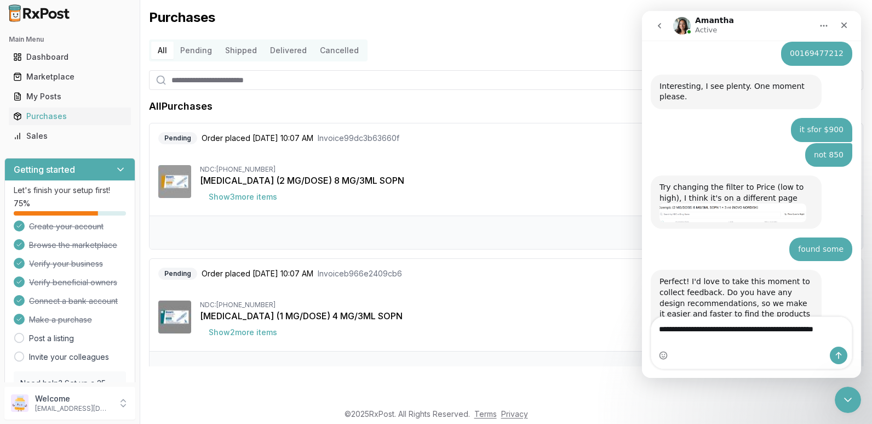
scroll to position [545, 0]
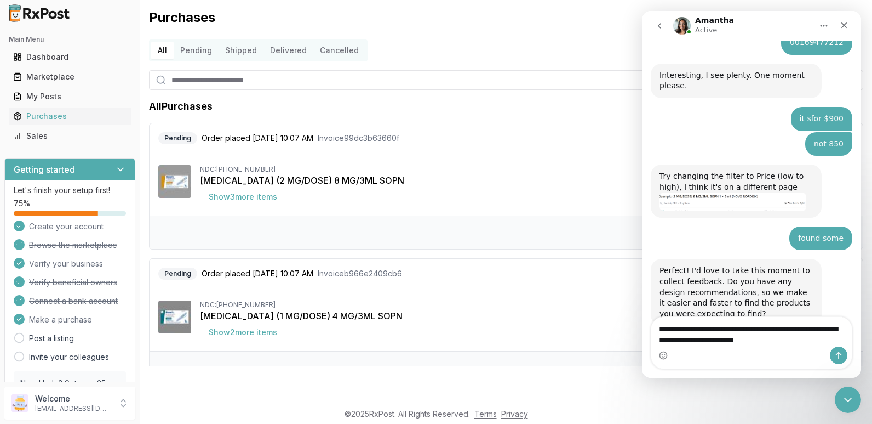
type textarea "**********"
click at [837, 359] on button "Send a message…" at bounding box center [839, 355] width 18 height 18
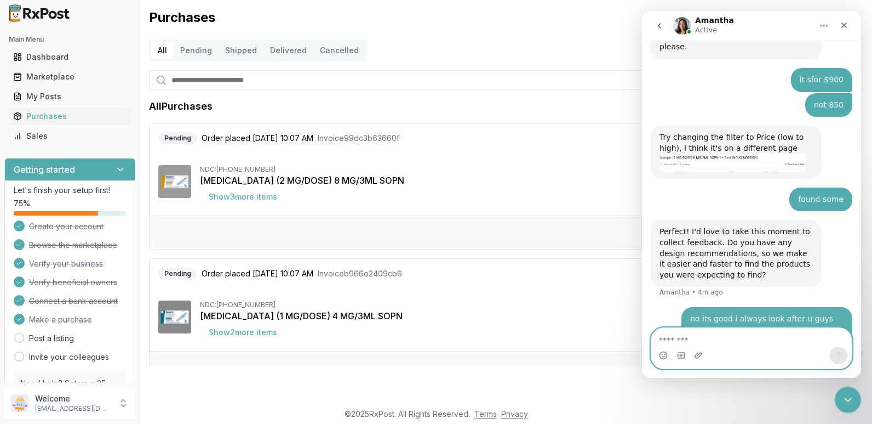
scroll to position [587, 0]
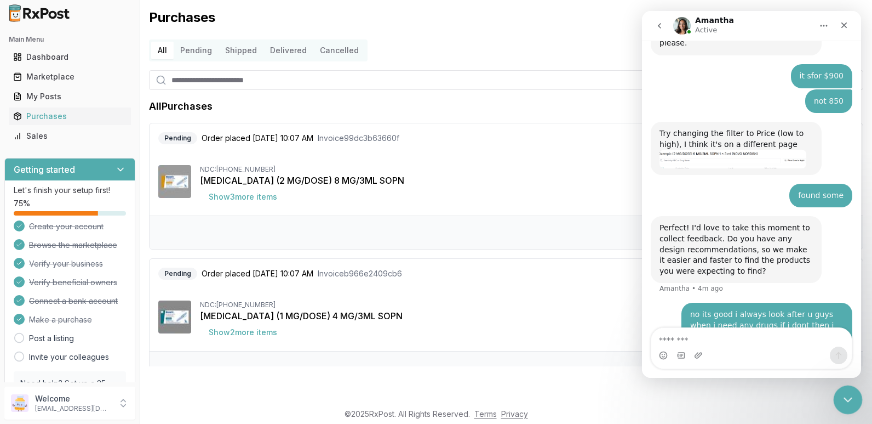
click at [845, 395] on icon "Close Intercom Messenger" at bounding box center [846, 397] width 13 height 13
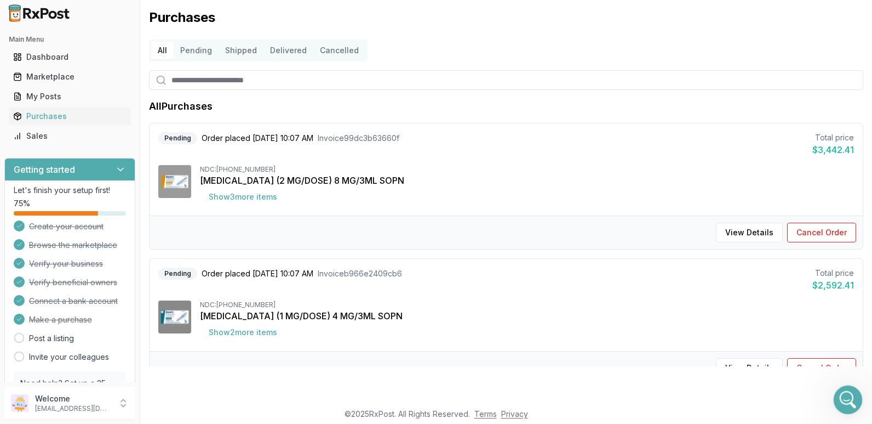
scroll to position [630, 0]
